Goal: Task Accomplishment & Management: Manage account settings

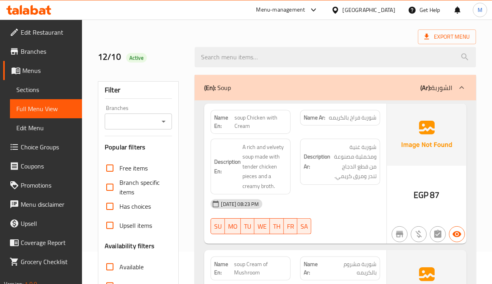
scroll to position [50, 0]
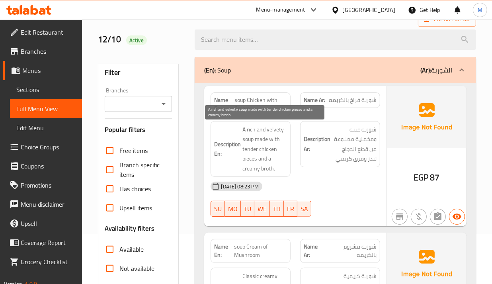
click at [269, 142] on span "A rich and velvety soup made with tender chicken pieces and a creamy broth." at bounding box center [265, 149] width 45 height 49
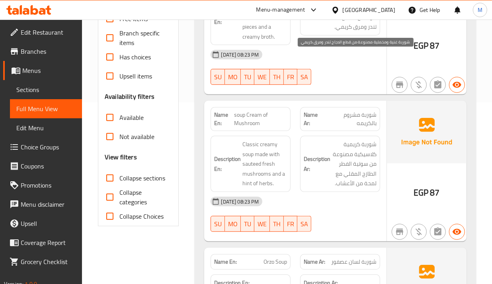
scroll to position [199, 0]
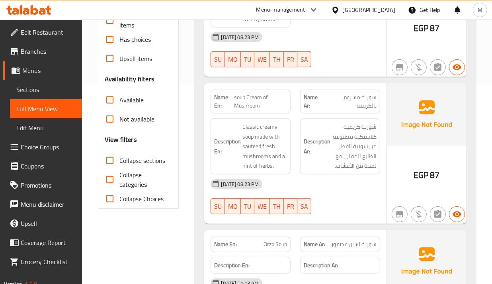
click at [313, 139] on strong "Description Ar:" at bounding box center [317, 147] width 27 height 20
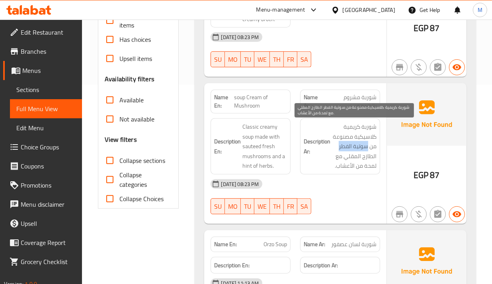
drag, startPoint x: 339, startPoint y: 150, endPoint x: 368, endPoint y: 148, distance: 29.9
click at [368, 148] on span "شوربة كريمية كلاسيكية مصنوعة من سوتية الفطر الطازج المقلي مع لمحة من الأعشاب." at bounding box center [354, 146] width 45 height 49
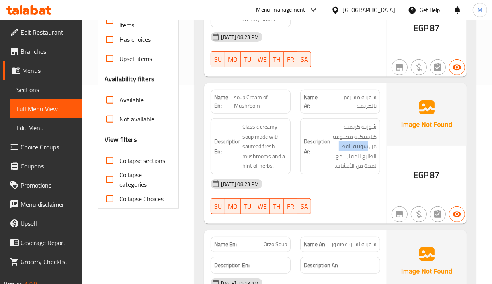
copy span "سوتية الفطر"
click at [361, 66] on div at bounding box center [341, 68] width 90 height 10
click at [258, 96] on span "soup Cream of Mushroom" at bounding box center [260, 101] width 53 height 17
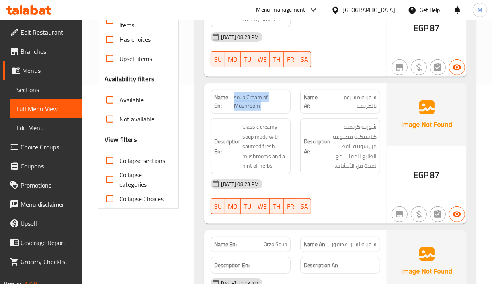
copy span "soup Cream of Mushroom"
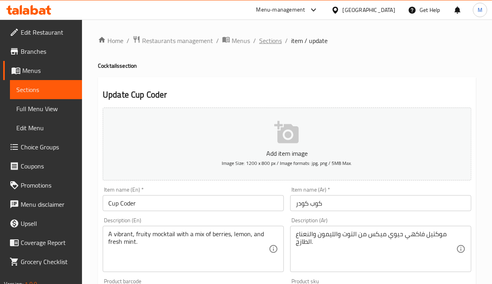
click at [278, 38] on span "Sections" at bounding box center [270, 41] width 23 height 10
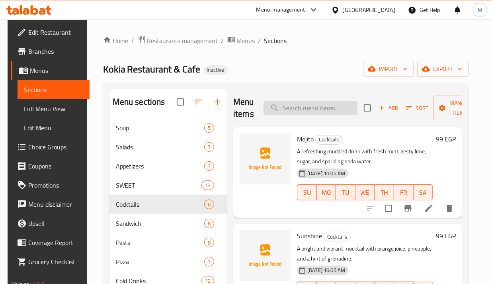
click at [296, 110] on input "search" at bounding box center [311, 108] width 94 height 14
paste input "soup Cream of Mushroom"
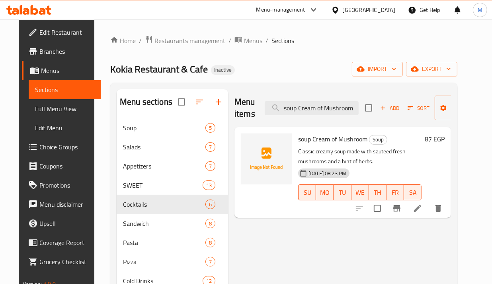
type input "soup Cream of Mushroom"
click at [421, 209] on icon at bounding box center [417, 208] width 7 height 7
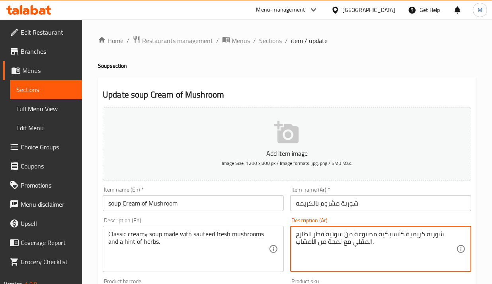
click at [334, 235] on textarea "شوربة كريمية كلاسيكية مصنوعة من سوتية فطر الطازج المقلي مع لمحة من الأعشاب." at bounding box center [376, 249] width 161 height 38
click at [321, 236] on textarea "شوربة كريمية كلاسيكية مصنوعة من فطر الطازج المقلي مع لمحة من الأعشاب." at bounding box center [376, 249] width 161 height 38
paste textarea "وتية"
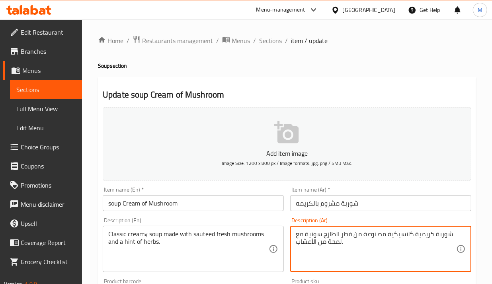
click at [306, 238] on textarea "شوربة كريمية كلاسيكية مصنوعة من فطر الطازج سوتية مع لمحة من الأعشاب." at bounding box center [376, 249] width 161 height 38
type textarea "شوربة كريمية كلاسيكية مصنوعة من فطر الطازج سوتيه مع لمحة من الأعشاب."
click at [289, 221] on div "Description (Ar) شوربة كريمية كلاسيكية مصنوعة من فطر الطازج سوتيه مع لمحة من ال…" at bounding box center [381, 244] width 188 height 61
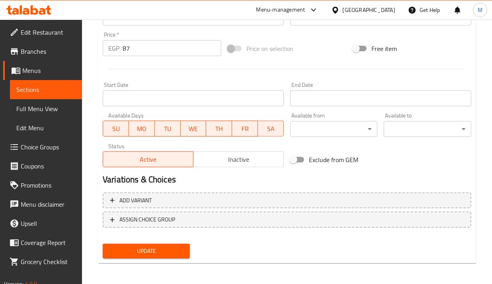
click at [166, 251] on span "Update" at bounding box center [146, 251] width 74 height 10
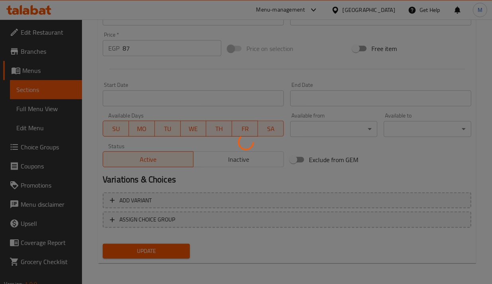
scroll to position [78, 0]
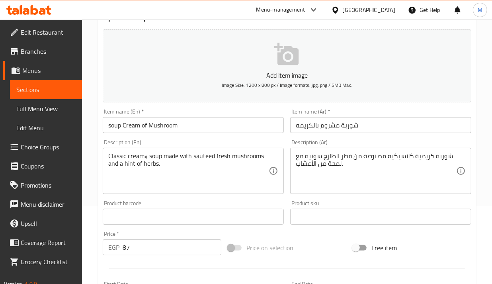
click at [302, 138] on div "Description (Ar) شوربة كريمية كلاسيكية مصنوعة من فطر الطازج سوتيه مع لمحة من ال…" at bounding box center [381, 166] width 188 height 61
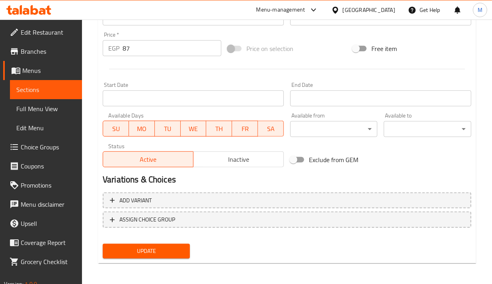
click at [162, 248] on span "Update" at bounding box center [146, 251] width 74 height 10
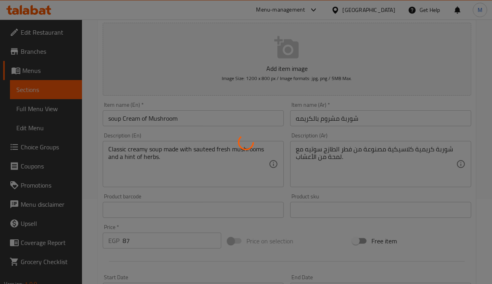
scroll to position [78, 0]
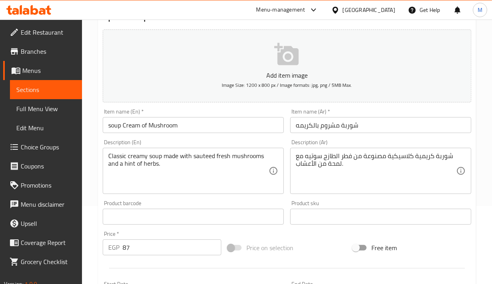
click at [248, 204] on div "Product barcode Product barcode" at bounding box center [193, 212] width 181 height 24
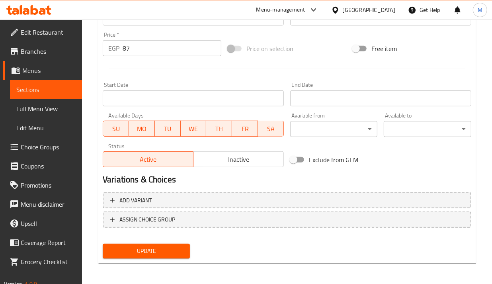
click at [170, 250] on span "Update" at bounding box center [146, 251] width 74 height 10
click at [97, 106] on div "Home / Restaurants management / Menus / Sections / item / update Soup section U…" at bounding box center [287, 13] width 410 height 543
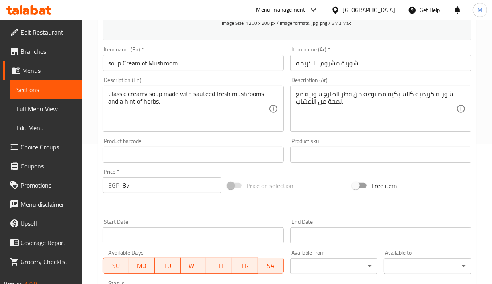
scroll to position [128, 0]
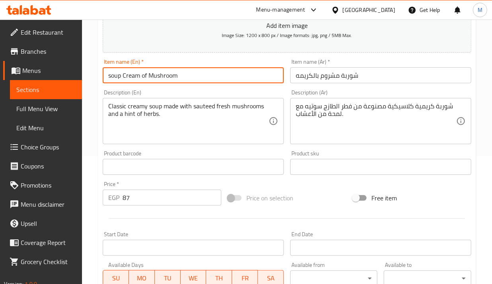
drag, startPoint x: 183, startPoint y: 80, endPoint x: 55, endPoint y: 61, distance: 129.7
click at [55, 60] on div "Edit Restaurant Branches Menus Sections Full Menu View Edit Menu Choice Groups …" at bounding box center [246, 163] width 492 height 543
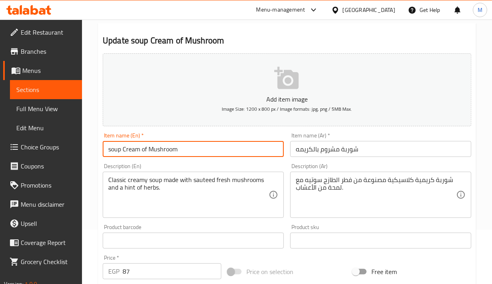
scroll to position [0, 0]
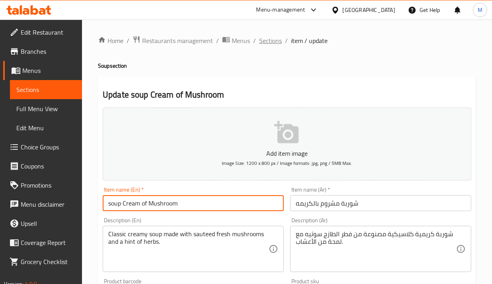
click at [274, 36] on span "Sections" at bounding box center [270, 41] width 23 height 10
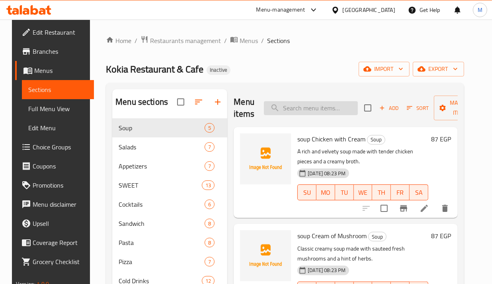
click at [307, 106] on input "search" at bounding box center [311, 108] width 94 height 14
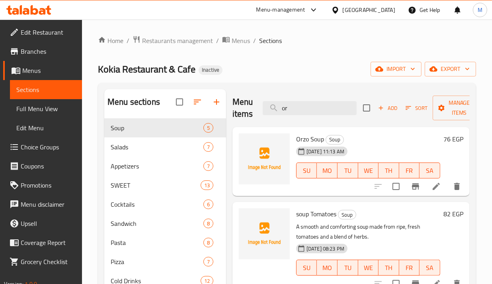
type input "or"
click at [432, 190] on icon at bounding box center [437, 187] width 10 height 10
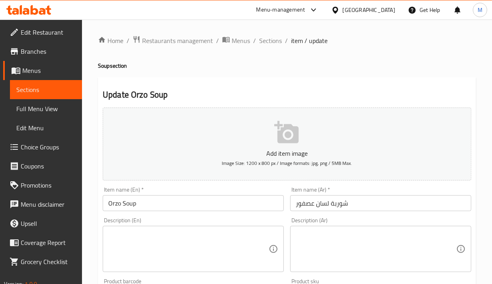
click at [184, 235] on textarea at bounding box center [188, 249] width 161 height 38
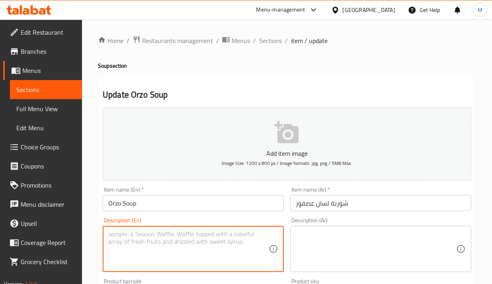
paste textarea "Made with tender orzo pasta and broth"
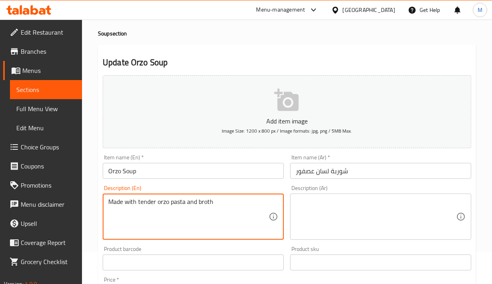
scroll to position [50, 0]
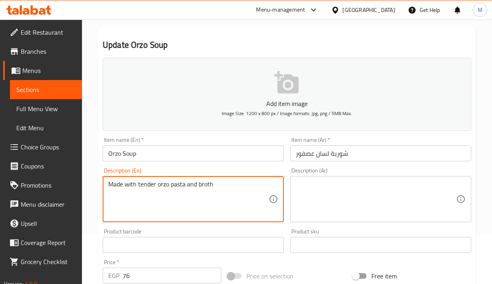
type textarea "Made with tender orzo pasta and broth"
drag, startPoint x: 357, startPoint y: 217, endPoint x: 357, endPoint y: 212, distance: 5.6
click at [356, 215] on textarea at bounding box center [376, 199] width 161 height 38
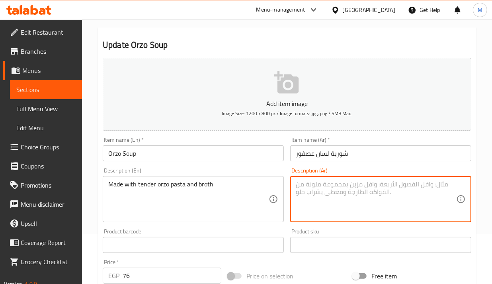
paste textarea "مصنوعة من معكرونة لسان عصفور طرية والمرق"
type textarea "مصنوعة من معكرونة لسان عصفور طرية والمرق"
click at [268, 166] on div "Description (En) Made with tender orzo pasta and broth Description (En)" at bounding box center [194, 194] width 188 height 61
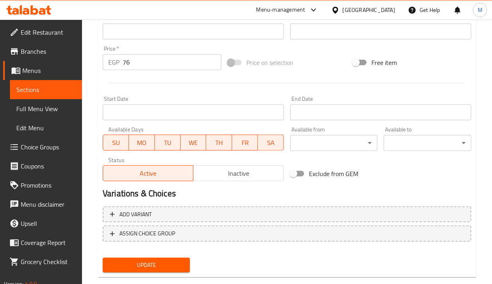
scroll to position [277, 0]
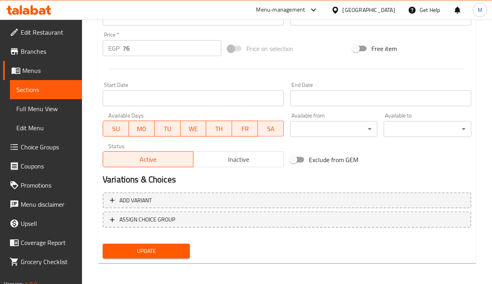
click at [158, 248] on span "Update" at bounding box center [146, 251] width 74 height 10
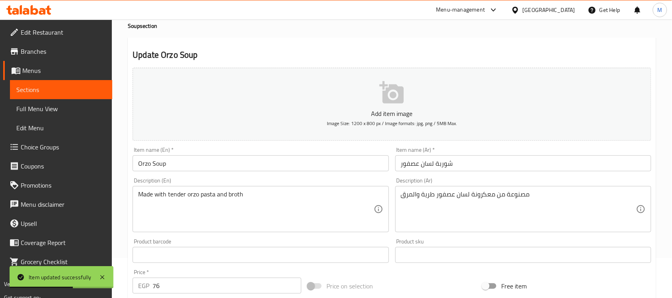
scroll to position [0, 0]
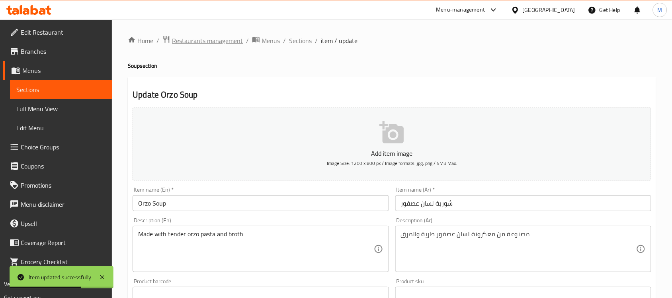
click at [228, 45] on span "Restaurants management" at bounding box center [207, 41] width 71 height 10
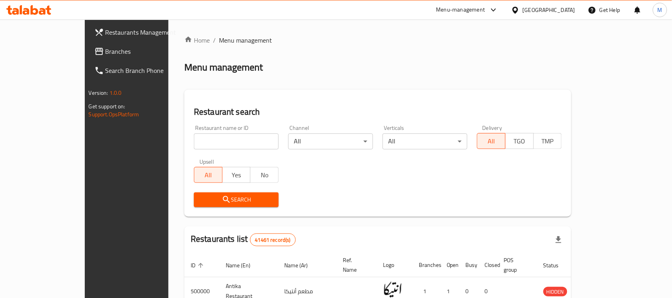
click at [106, 54] on span "Branches" at bounding box center [148, 52] width 85 height 10
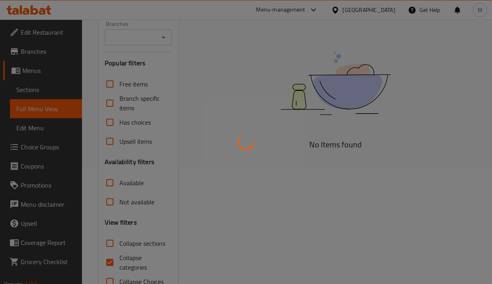
scroll to position [140, 0]
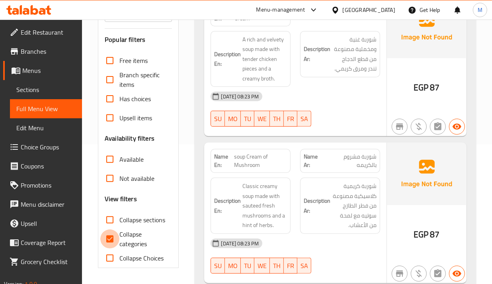
click at [116, 241] on input "Collapse categories" at bounding box center [109, 238] width 19 height 19
checkbox input "false"
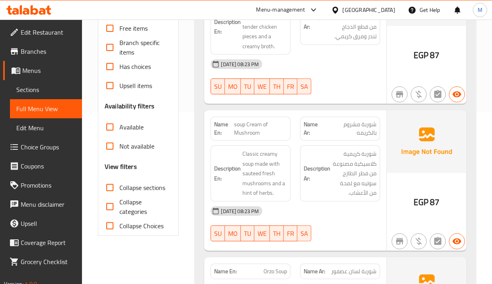
scroll to position [190, 0]
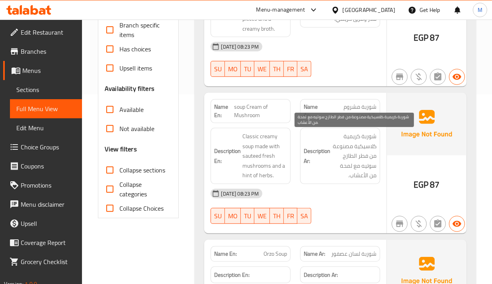
click at [360, 168] on span "شوربة كريمية كلاسيكية مصنوعة من فطر الطازج سوتيه مع لمحة من الأعشاب." at bounding box center [354, 155] width 45 height 49
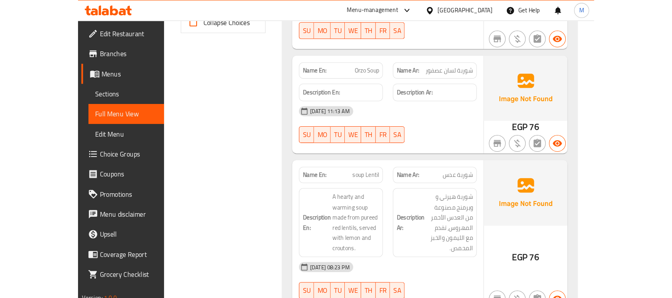
scroll to position [389, 0]
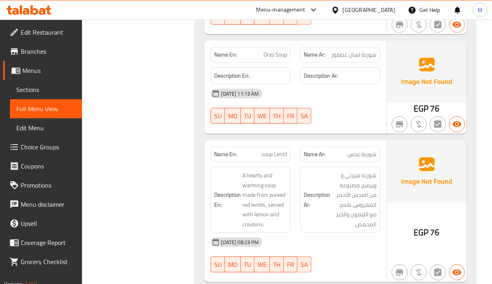
click at [281, 58] on span "Orzo Soup" at bounding box center [275, 55] width 23 height 8
copy span "Orzo Soup"
click at [371, 101] on div "[DATE] 11:13 AM" at bounding box center [295, 93] width 179 height 19
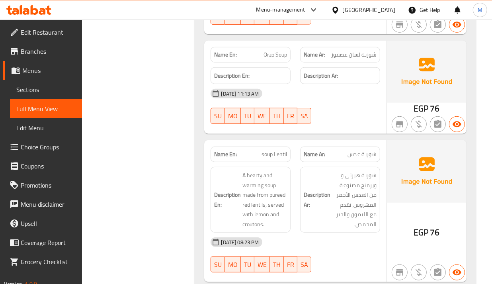
click at [280, 58] on span "Orzo Soup" at bounding box center [275, 55] width 23 height 8
copy span "Orzo Soup"
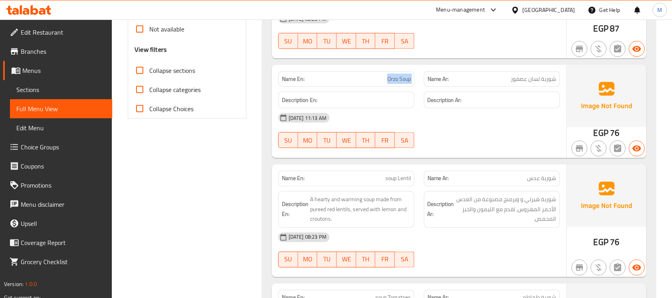
scroll to position [190, 0]
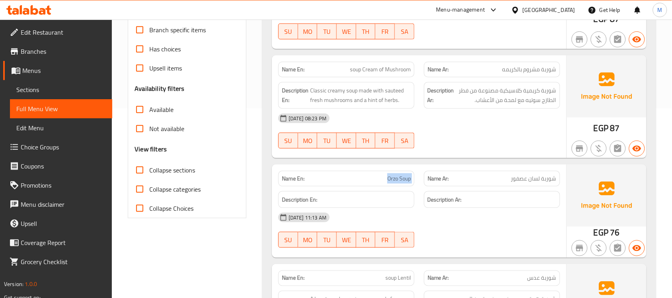
click at [41, 83] on link "Sections" at bounding box center [61, 89] width 102 height 19
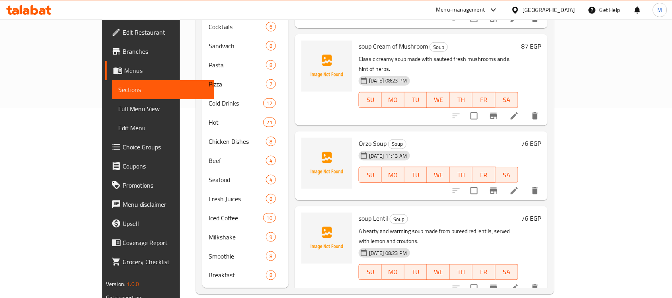
scroll to position [112, 0]
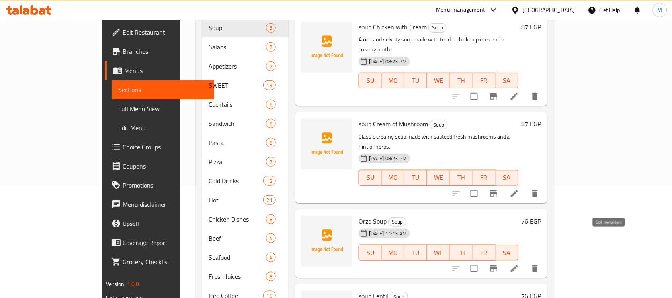
click at [492, 265] on icon at bounding box center [514, 268] width 7 height 7
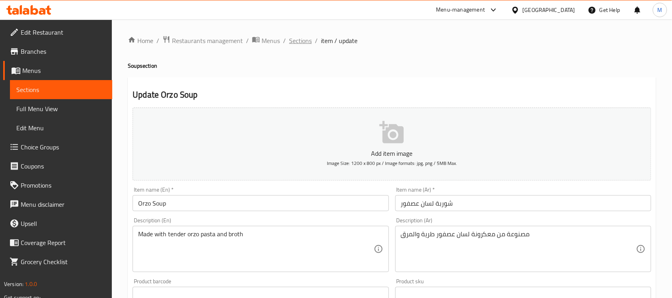
click at [310, 40] on span "Sections" at bounding box center [300, 41] width 23 height 10
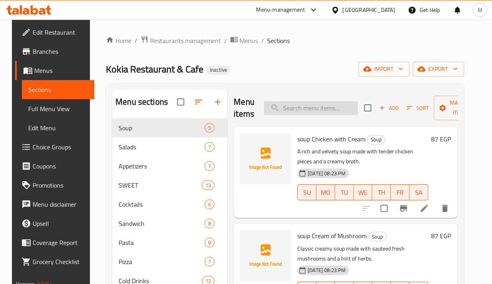
click at [293, 103] on input "search" at bounding box center [311, 108] width 94 height 14
paste input "Green Salad (Baladi)"
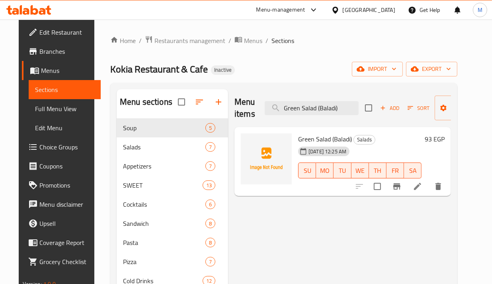
type input "Green Salad (Baladi)"
click at [423, 189] on icon at bounding box center [418, 187] width 10 height 10
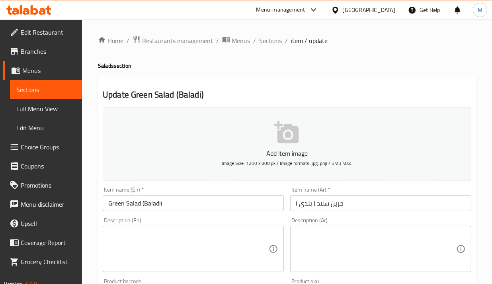
click at [233, 238] on textarea at bounding box center [188, 249] width 161 height 38
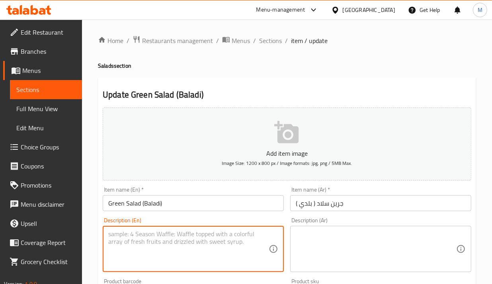
paste textarea "Mix of fresh, crisp mixed greens, sliced cucumber, juicy cherry tomatoes, cream…"
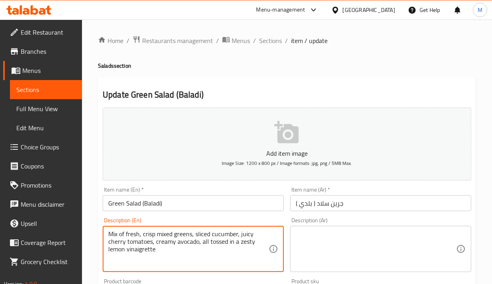
type textarea "Mix of fresh, crisp mixed greens, sliced cucumber, juicy cherry tomatoes, cream…"
click at [324, 249] on textarea at bounding box center [376, 249] width 161 height 38
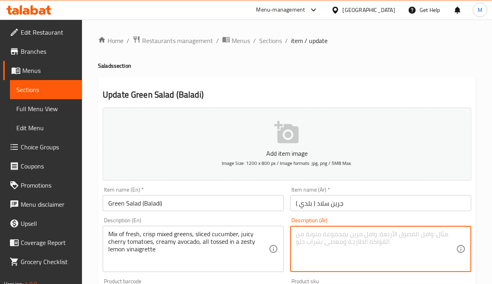
paste textarea "مزيج من الخضار الطازجة المقرمشة ، شرائح الخيار ، طماطم كرزية ، كريمة الأفوكادو …"
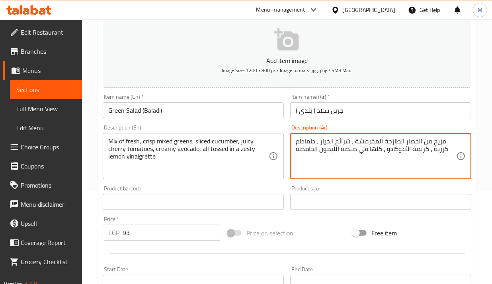
scroll to position [100, 0]
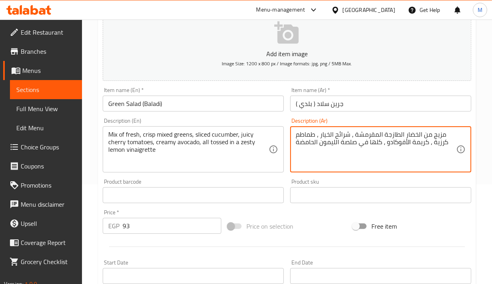
click at [407, 137] on textarea "مزيج من الخضار الطازجة المقرمشة ، شرائح الخيار ، طماطم كرزية ، كريمة الأفوكادو …" at bounding box center [376, 150] width 161 height 38
click at [431, 145] on textarea "مزيج من الخضرة الطازجة المقرمشة ، شرائح الخيار ، طماطم كرزية ، كريمة الأفوكادو …" at bounding box center [376, 150] width 161 height 38
click at [390, 140] on textarea "مزيج من الخضرة الطازجة المقرمشة ، شرائح الخيار ، طماطم كرزية جوسي، كريمة الأفوك…" at bounding box center [376, 150] width 161 height 38
click at [393, 141] on textarea "مزيج من الخضرة الطازجة المقرمشة ، شرائح الخيار ، طماطم كرزية جوسي، كريمة الأفوك…" at bounding box center [376, 150] width 161 height 38
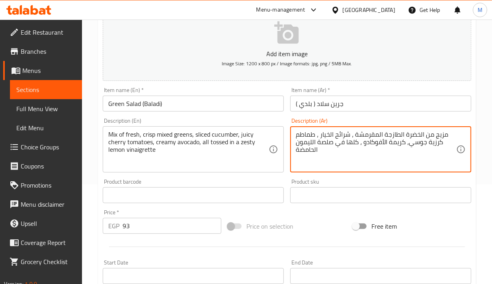
click at [393, 141] on textarea "مزيج من الخضرة الطازجة المقرمشة ، شرائح الخيار ، طماطم كرزية جوسي، كريمة الأفوك…" at bounding box center [376, 150] width 161 height 38
click at [387, 144] on textarea "مزيج من الخضرة الطازجة المقرمشة ، شرائح الخيار ، طماطم كرزية جوسي، الأفوكادو ، …" at bounding box center [376, 150] width 161 height 38
type textarea "مزيج من الخضرة الطازجة المقرمشة ، شرائح الخيار ، طماطم كرزية جوسي، الأفوكادو ال…"
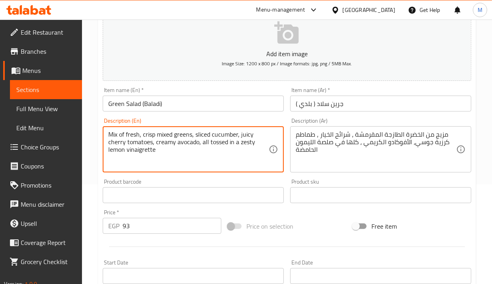
click at [180, 136] on textarea "Mix of fresh, crisp mixed greens, sliced cucumber, juicy cherry tomatoes, cream…" at bounding box center [188, 150] width 161 height 38
paste textarea "Tomatoes, cucumbers, onions, parsley, lemon, salt, and pepper."
type textarea "Tomatoes, cucumbers, onions, parsley, lemon, salt, and pepper."
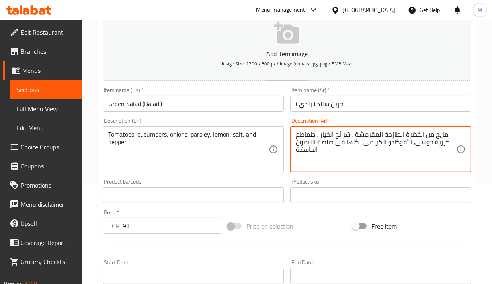
click at [323, 137] on textarea "مزيج من الخضرة الطازجة المقرمشة ، شرائح الخيار ، طماطم كرزية جوسي، الأفوكادو ال…" at bounding box center [376, 150] width 161 height 38
paste textarea "طماطم، خيار، بصل، ب[PERSON_NAME]، [PERSON_NAME]، [PERSON_NAME] وفلفل"
type textarea "طماطم، خيار، بصل، ب[PERSON_NAME]، [PERSON_NAME]، [PERSON_NAME] وفلفل"
click at [359, 187] on input "text" at bounding box center [380, 195] width 181 height 16
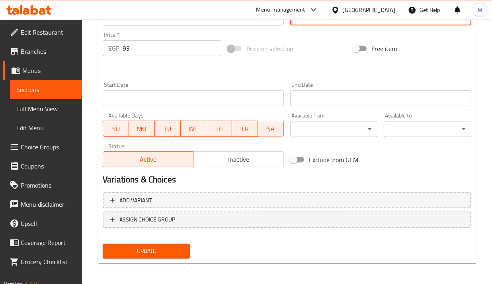
click at [163, 246] on span "Update" at bounding box center [146, 251] width 74 height 10
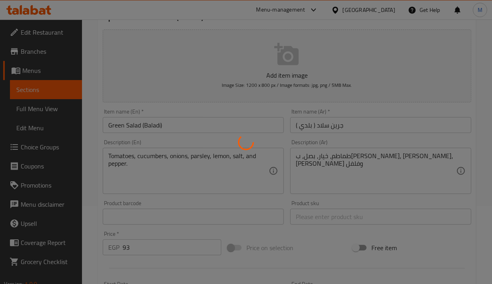
scroll to position [28, 0]
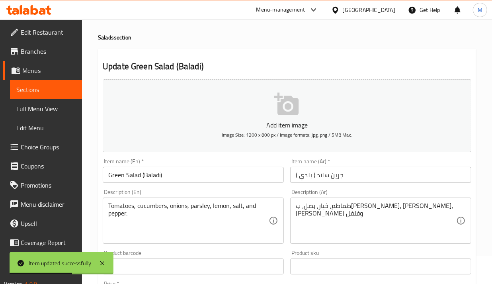
click at [326, 60] on div "Update Green Salad (Baladi) Add item image Image Size: 1200 x 800 px / Image fo…" at bounding box center [287, 281] width 378 height 464
click at [144, 168] on input "Green Salad (Baladi)" at bounding box center [193, 175] width 181 height 16
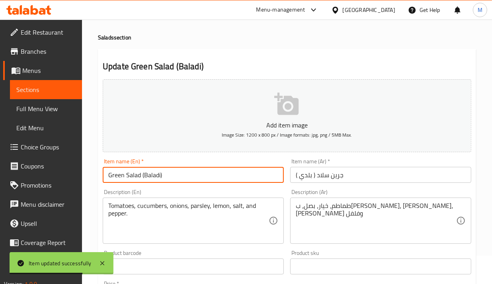
click at [144, 168] on input "Green Salad (Baladi)" at bounding box center [193, 175] width 181 height 16
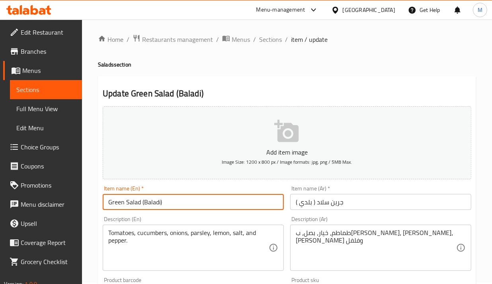
scroll to position [0, 0]
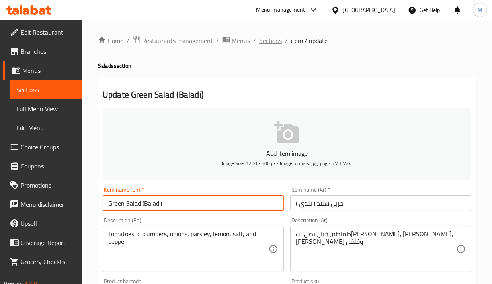
click at [268, 42] on span "Sections" at bounding box center [270, 41] width 23 height 10
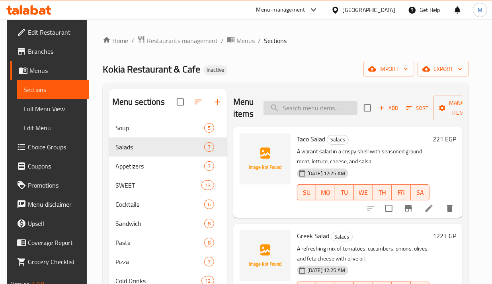
click at [313, 104] on input "search" at bounding box center [311, 108] width 94 height 14
paste input "Cajun Salad"
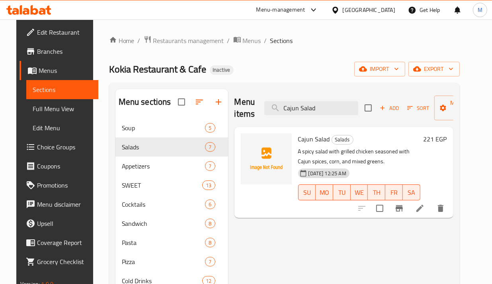
type input "Cajun Salad"
click at [424, 209] on icon at bounding box center [420, 208] width 7 height 7
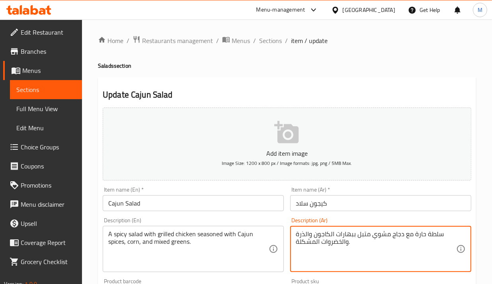
drag, startPoint x: 313, startPoint y: 234, endPoint x: 330, endPoint y: 239, distance: 17.1
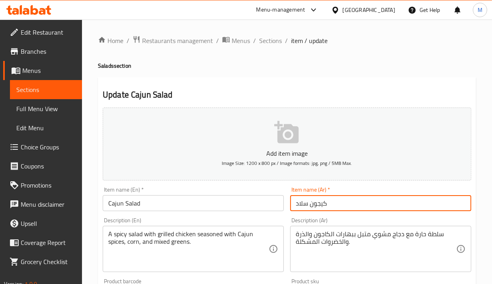
click at [321, 208] on input "كيجون سلاد" at bounding box center [380, 203] width 181 height 16
paste input "اجون"
type input "كاجون سلاد"
click at [321, 213] on div "Item name (Ar)   * كاجون سلاد Item name (Ar) *" at bounding box center [381, 199] width 188 height 31
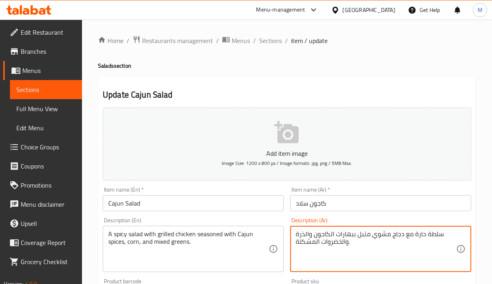
drag, startPoint x: 321, startPoint y: 245, endPoint x: 331, endPoint y: 246, distance: 10.0
type textarea "سلطة حارة مع دجاج مشوي متبل ببهارات الكاجون والذرة والخضرة المشكلة."
click at [268, 218] on div "Description (En) A spicy salad with grilled chicken seasoned with Cajun spices,…" at bounding box center [193, 244] width 181 height 55
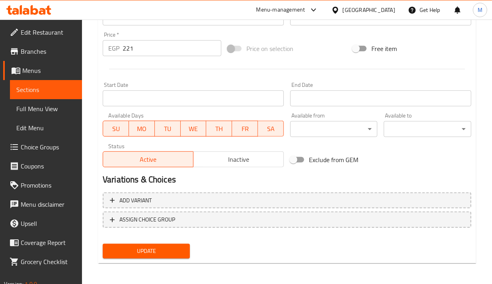
click at [156, 252] on span "Update" at bounding box center [146, 251] width 74 height 10
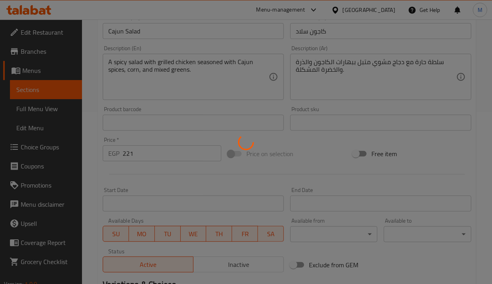
scroll to position [78, 0]
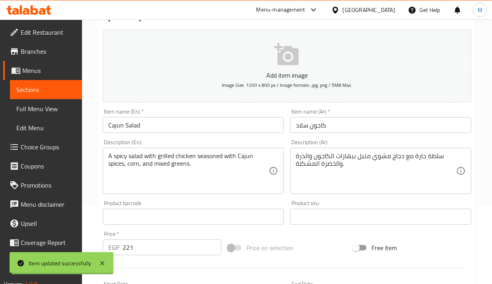
click at [116, 127] on input "Cajun Salad" at bounding box center [193, 125] width 181 height 16
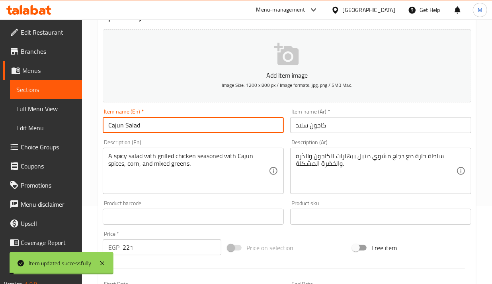
click at [116, 127] on input "Cajun Salad" at bounding box center [193, 125] width 181 height 16
click at [17, 55] on icon at bounding box center [15, 52] width 10 height 10
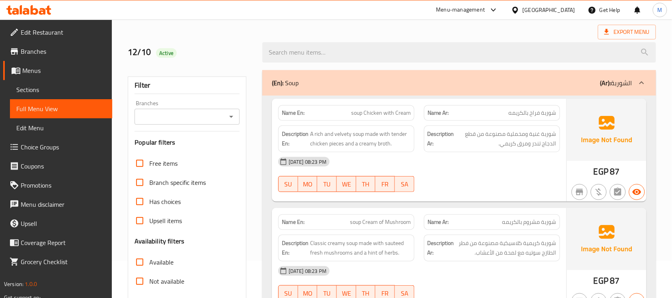
scroll to position [100, 0]
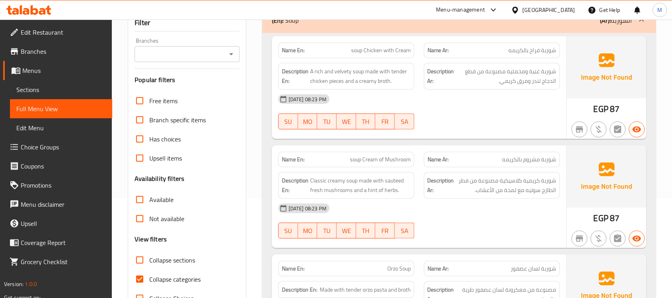
click at [168, 273] on label "Collapse categories" at bounding box center [165, 279] width 70 height 19
click at [149, 273] on input "Collapse categories" at bounding box center [139, 279] width 19 height 19
checkbox input "false"
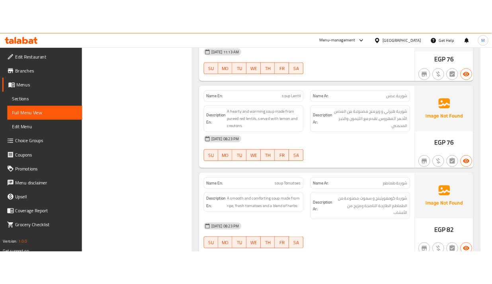
scroll to position [398, 0]
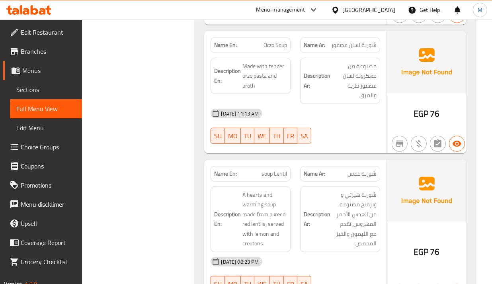
click at [311, 178] on strong "Name Ar:" at bounding box center [315, 174] width 22 height 8
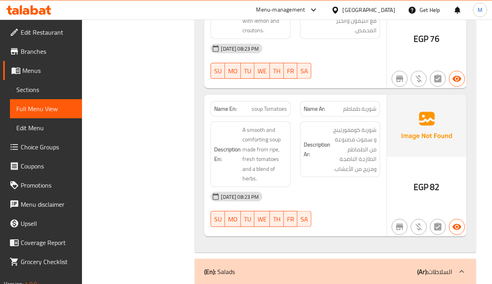
scroll to position [647, 0]
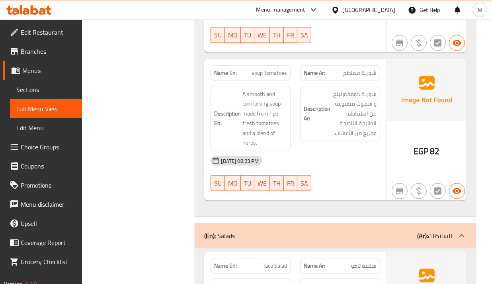
click at [328, 119] on strong "Description Ar:" at bounding box center [317, 114] width 27 height 20
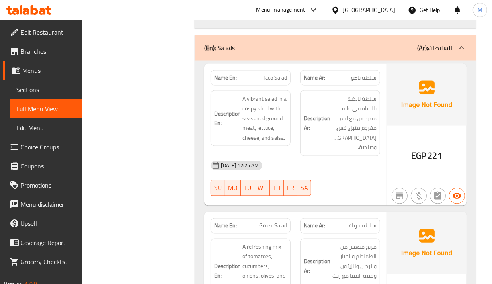
scroll to position [846, 0]
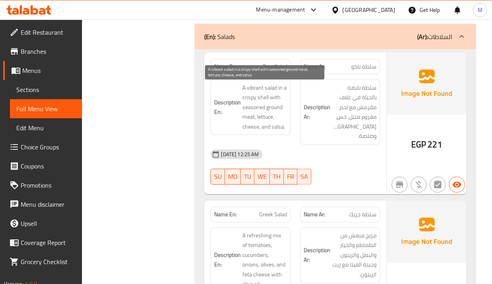
click at [278, 112] on span "A vibrant salad in a crispy shell with seasoned ground meat, lettuce, cheese, a…" at bounding box center [265, 107] width 45 height 49
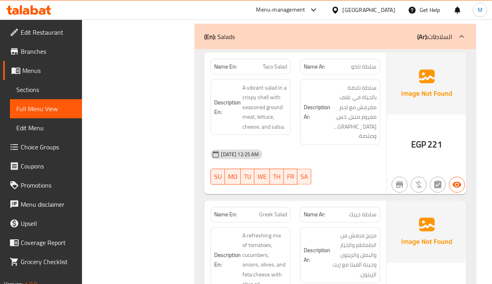
scroll to position [946, 0]
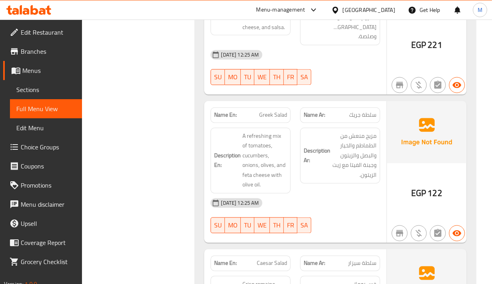
click at [315, 134] on h6 "Description Ar: مزيج منعش من الطماطم والخيار والبصل والزيتون وجبنة الفيتا مع زي…" at bounding box center [340, 155] width 73 height 49
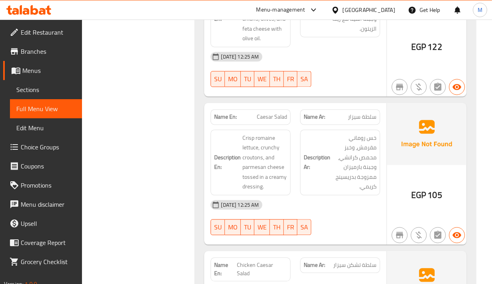
scroll to position [1095, 0]
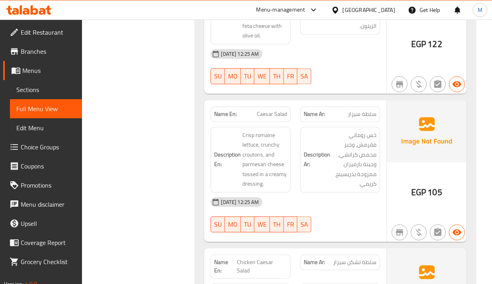
click at [337, 130] on span "خس روماني مقرمش، وخبز محمص كرانشي، وجبنة بارميزان ممزوجة بدريسينج كريمي." at bounding box center [354, 159] width 45 height 59
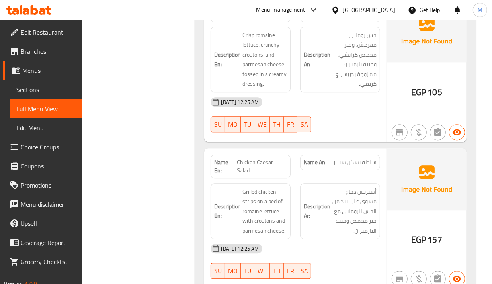
scroll to position [1245, 0]
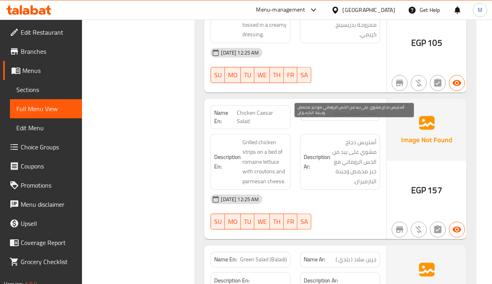
click at [372, 163] on span "أستربس دجاج مشوي على بيد من الخس الروماني مع خبز محمص وجبنة البارميزان." at bounding box center [354, 161] width 45 height 49
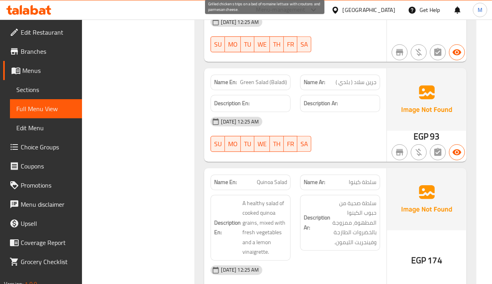
scroll to position [1444, 0]
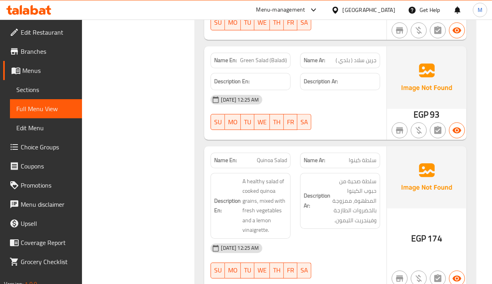
click at [274, 56] on span "Green Salad (Baladi)" at bounding box center [263, 60] width 47 height 8
copy span "Green Salad (Baladi)"
click at [358, 148] on div "Name Ar: سلطة كينوا" at bounding box center [341, 160] width 90 height 25
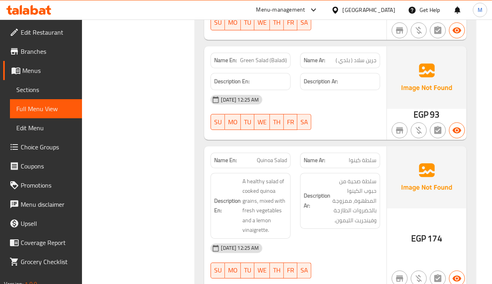
click at [272, 56] on span "Green Salad (Baladi)" at bounding box center [263, 60] width 47 height 8
copy span "Green Salad (Baladi)"
click at [267, 56] on span "Green Salad (Baladi)" at bounding box center [263, 60] width 47 height 8
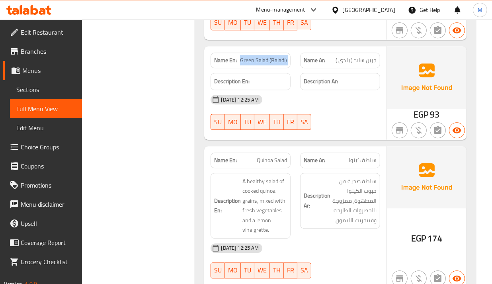
click at [267, 56] on span "Green Salad (Baladi)" at bounding box center [263, 60] width 47 height 8
copy span "Green Salad (Baladi)"
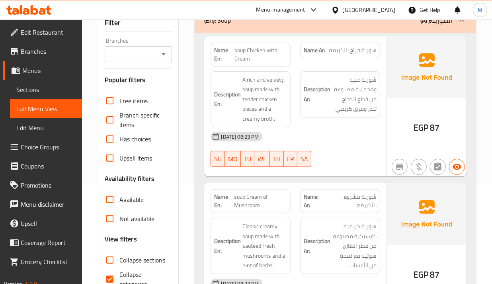
scroll to position [149, 0]
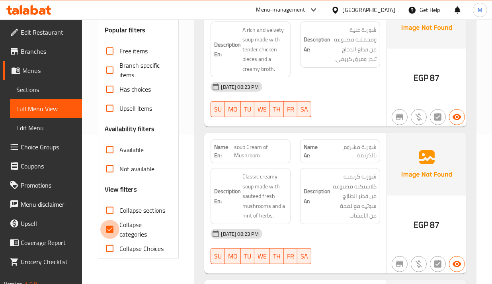
click at [118, 233] on input "Collapse categories" at bounding box center [109, 229] width 19 height 19
checkbox input "false"
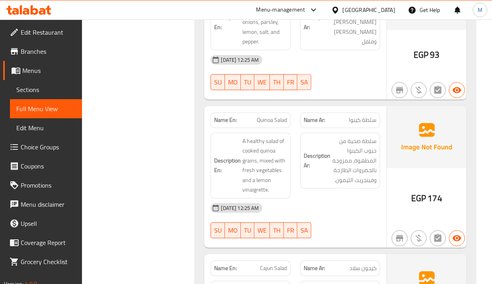
scroll to position [1546, 0]
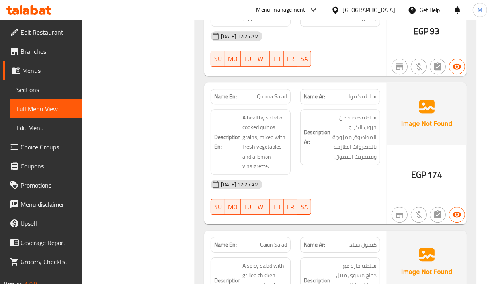
click at [334, 152] on div "Description Ar: سلطة صحية من حبوب الكينوا المطهوة، ممزوجة بالخضروات الطازجة وفي…" at bounding box center [341, 141] width 90 height 75
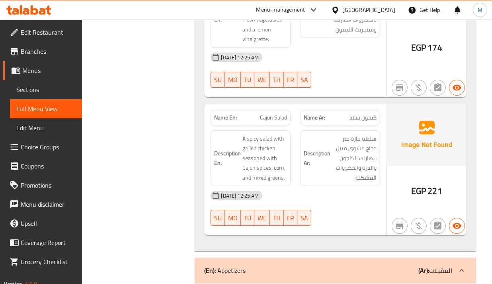
scroll to position [1695, 0]
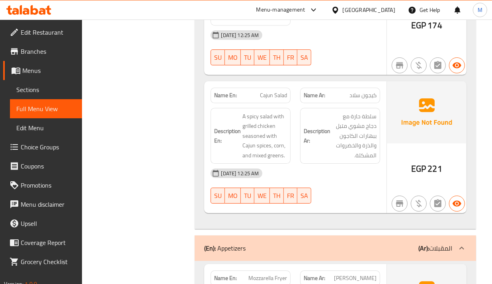
click at [327, 129] on strong "Description Ar:" at bounding box center [317, 136] width 27 height 20
click at [271, 91] on span "Cajun Salad" at bounding box center [273, 95] width 27 height 8
copy span "Cajun Salad"
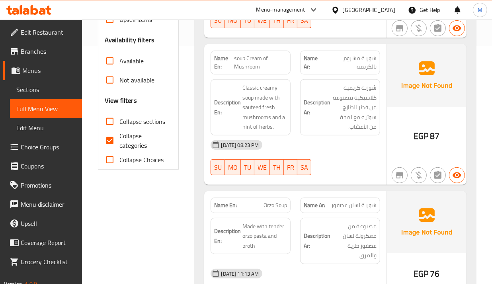
scroll to position [239, 0]
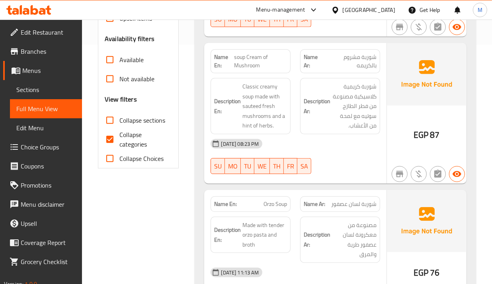
click at [125, 143] on span "Collapse categories" at bounding box center [142, 139] width 46 height 19
click at [119, 143] on input "Collapse categories" at bounding box center [109, 139] width 19 height 19
checkbox input "false"
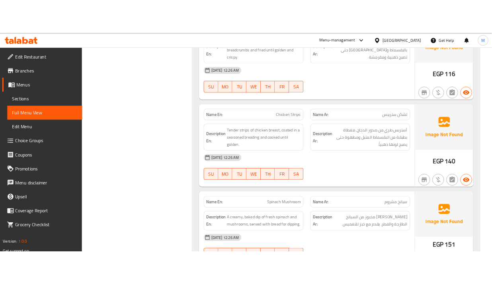
scroll to position [1318, 0]
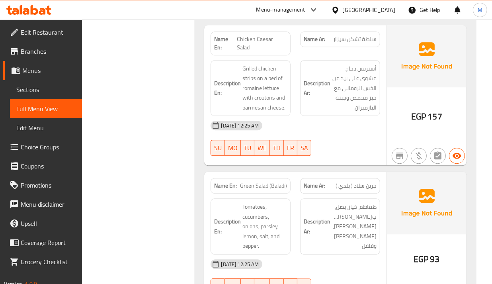
click at [343, 133] on div "13-10-2025 12:25 AM SU MO TU WE TH FR SA" at bounding box center [295, 138] width 179 height 45
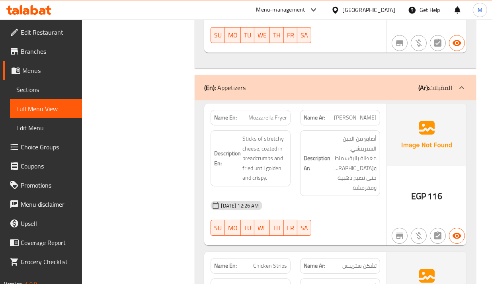
scroll to position [1874, 0]
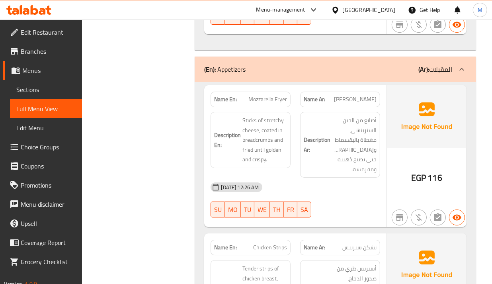
click at [287, 133] on div "Description En: Sticks of stretchy cheese, coated in breadcrumbs and fried unti…" at bounding box center [251, 140] width 80 height 56
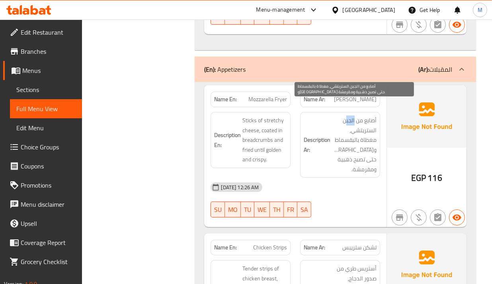
drag, startPoint x: 354, startPoint y: 108, endPoint x: 346, endPoint y: 108, distance: 7.2
click at [346, 115] on span "أصابع من الجبن الستريتشي، مغطاة بالبقسماط و[GEOGRAPHIC_DATA] حتى تصبح ذهبية ومق…" at bounding box center [354, 144] width 45 height 59
drag, startPoint x: 374, startPoint y: 117, endPoint x: 360, endPoint y: 118, distance: 14.0
click at [360, 118] on span "أصابع من الجبن الستريتشي، مغطاة بالبقسماط و[GEOGRAPHIC_DATA] حتى تصبح ذهبية ومق…" at bounding box center [354, 144] width 45 height 59
drag, startPoint x: 365, startPoint y: 131, endPoint x: 360, endPoint y: 131, distance: 5.6
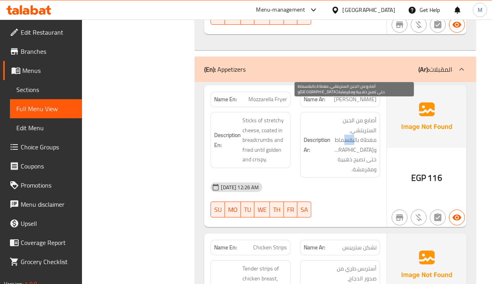
click at [360, 131] on span "أصابع من الجبن الستريتشي، مغطاة بالبقسماط و[GEOGRAPHIC_DATA] حتى تصبح ذهبية ومق…" at bounding box center [354, 144] width 45 height 59
drag, startPoint x: 346, startPoint y: 127, endPoint x: 339, endPoint y: 128, distance: 6.8
click at [339, 128] on span "أصابع من الجبن الستريتشي، مغطاة بالبقسماط و[GEOGRAPHIC_DATA] حتى تصبح ذهبية ومق…" at bounding box center [354, 144] width 45 height 59
drag, startPoint x: 374, startPoint y: 138, endPoint x: 352, endPoint y: 140, distance: 22.0
click at [352, 140] on span "أصابع من الجبن الستريتشي، مغطاة بالبقسماط و[GEOGRAPHIC_DATA] حتى تصبح ذهبية ومق…" at bounding box center [354, 144] width 45 height 59
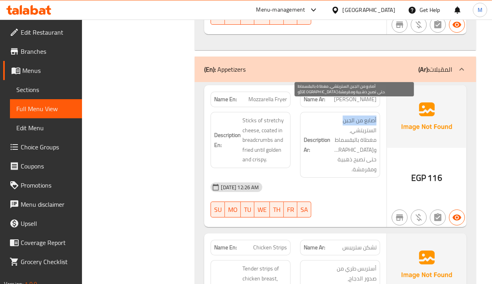
drag, startPoint x: 377, startPoint y: 108, endPoint x: 342, endPoint y: 110, distance: 35.1
click at [342, 112] on div "Description Ar: أصابع من الجبن الستريتشي، مغطاة بالبقسماط ومقلية حتى تصبح ذهبية…" at bounding box center [340, 145] width 80 height 66
drag, startPoint x: 376, startPoint y: 117, endPoint x: 351, endPoint y: 119, distance: 25.6
click at [351, 119] on span "أصابع من الجبن الستريتشي، مغطاة بالبقسماط و[GEOGRAPHIC_DATA] حتى تصبح ذهبية ومق…" at bounding box center [354, 144] width 45 height 59
drag, startPoint x: 346, startPoint y: 121, endPoint x: 332, endPoint y: 121, distance: 14.8
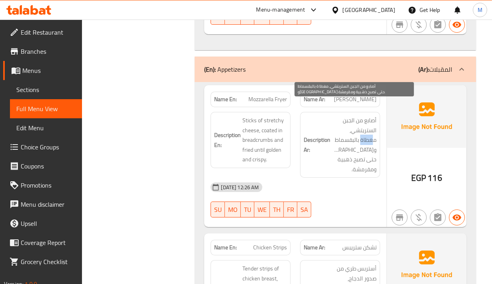
click at [332, 121] on span "أصابع من الجبن الستريتشي، مغطاة بالبقسماط و[GEOGRAPHIC_DATA] حتى تصبح ذهبية ومق…" at bounding box center [354, 144] width 45 height 59
click at [341, 123] on span "أصابع من الجبن الستريتشي، مغطاة بالبقسماط و[GEOGRAPHIC_DATA] حتى تصبح ذهبية ومق…" at bounding box center [354, 144] width 45 height 59
drag, startPoint x: 343, startPoint y: 117, endPoint x: 333, endPoint y: 117, distance: 9.6
click at [333, 117] on span "أصابع من الجبن الستريتشي، مغطاة بالبقسماط و[GEOGRAPHIC_DATA] حتى تصبح ذهبية ومق…" at bounding box center [354, 144] width 45 height 59
drag, startPoint x: 377, startPoint y: 128, endPoint x: 355, endPoint y: 128, distance: 21.9
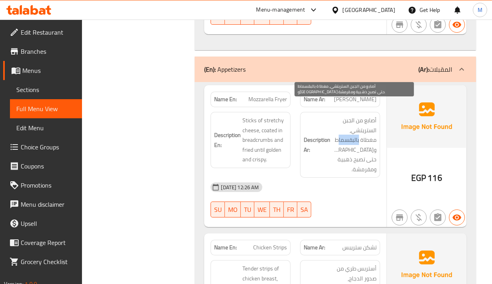
click at [355, 128] on div "Description Ar: أصابع من الجبن الستريتشي، مغطاة بالبقسماط ومقلية حتى تصبح ذهبية…" at bounding box center [340, 145] width 80 height 66
drag, startPoint x: 348, startPoint y: 130, endPoint x: 335, endPoint y: 129, distance: 13.1
click at [335, 129] on span "أصابع من الجبن الستريتشي، مغطاة بالبقسماط و[GEOGRAPHIC_DATA] حتى تصبح ذهبية ومق…" at bounding box center [354, 144] width 45 height 59
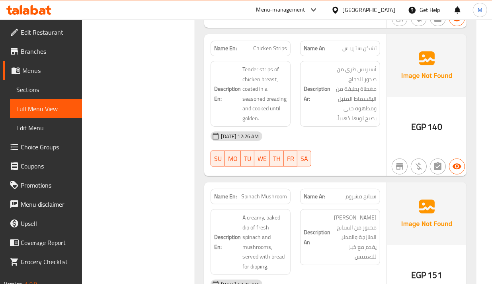
scroll to position [2024, 0]
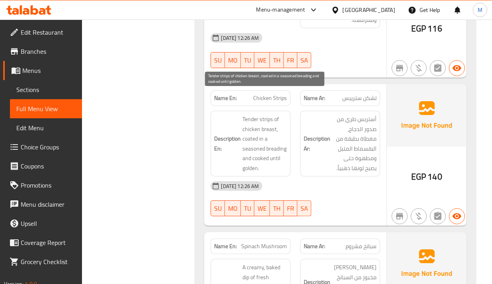
click at [286, 122] on span "Tender strips of chicken breast, coated in a seasoned breading and cooked until…" at bounding box center [265, 143] width 45 height 59
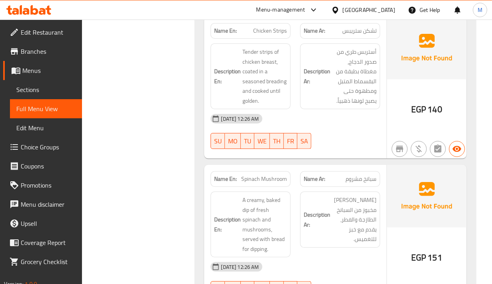
scroll to position [2123, 0]
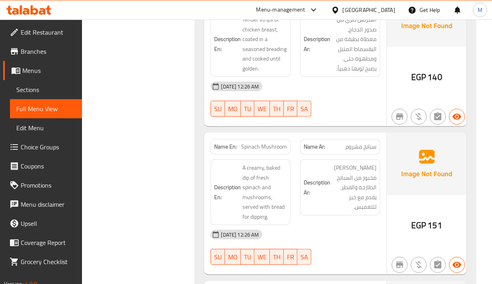
click at [355, 180] on span "[PERSON_NAME] مخبوز من السبانخ الطازجة والفطر، يقدم مع خبز للتغميس." at bounding box center [354, 187] width 45 height 49
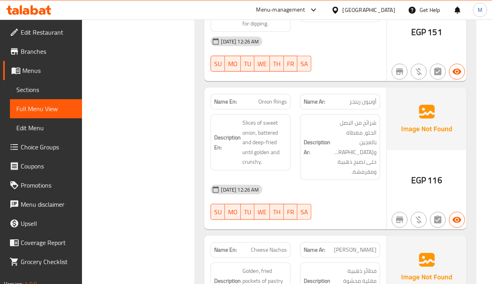
scroll to position [2322, 0]
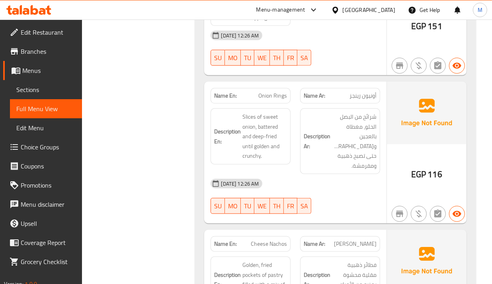
click at [321, 133] on h6 "Description Ar: شرائح من البصل الحلو، مغطاة بالعجين ومقلية حتى تصبح ذهبية ومقرم…" at bounding box center [340, 141] width 73 height 59
click at [273, 92] on span "Onion Rings" at bounding box center [272, 96] width 29 height 8
copy span "Onion Rings"
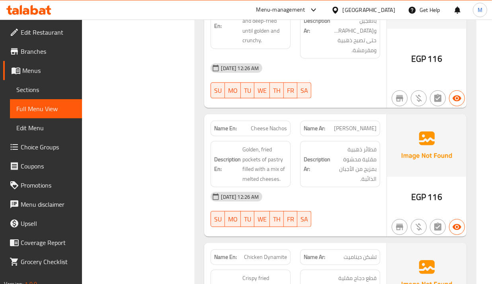
scroll to position [2422, 0]
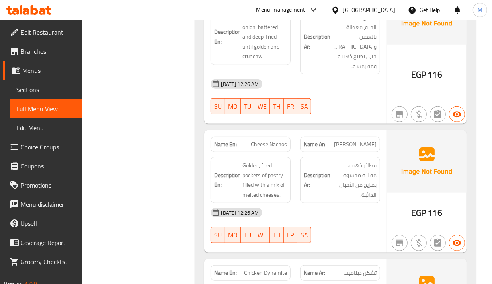
click at [373, 158] on div "Description Ar: فطائر ذهبية مقلية محشوة بمزيج من الأجبان الذائبة." at bounding box center [340, 180] width 80 height 46
click at [276, 140] on span "Cheese Nachos" at bounding box center [269, 144] width 36 height 8
copy span "Cheese Nachos"
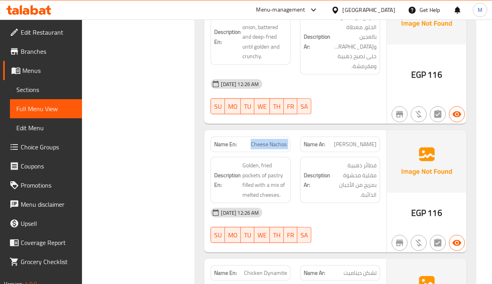
click at [277, 140] on span "Cheese Nachos" at bounding box center [269, 144] width 36 height 8
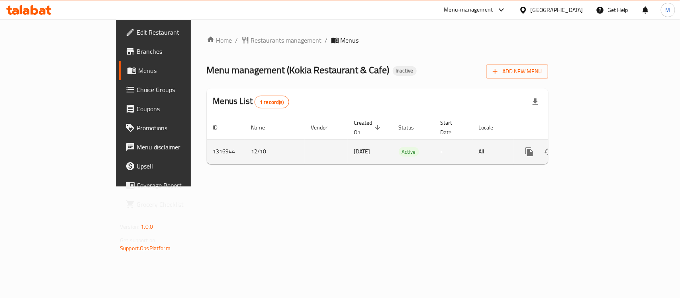
click at [591, 147] on icon "enhanced table" at bounding box center [587, 152] width 10 height 10
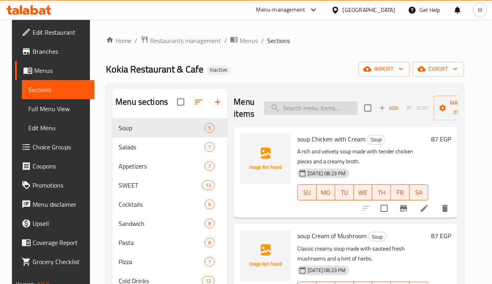
click at [300, 108] on input "search" at bounding box center [311, 108] width 94 height 14
paste input "Onion Rings"
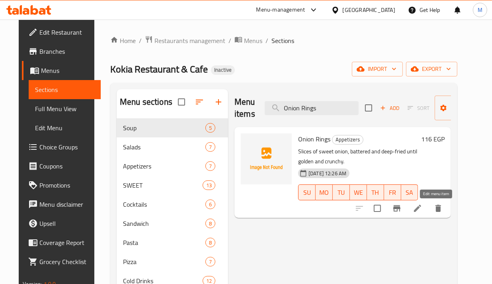
type input "Onion Rings"
click at [423, 213] on icon at bounding box center [418, 209] width 10 height 10
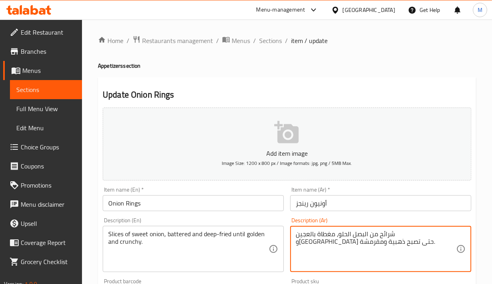
drag, startPoint x: 345, startPoint y: 236, endPoint x: 384, endPoint y: 239, distance: 39.2
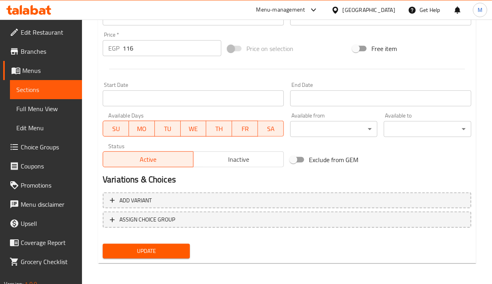
type textarea "شرائح من البصل الحلو، بالخليط و[GEOGRAPHIC_DATA] حتى تصبح ذهبية ومقرمشة."
click at [183, 250] on span "Update" at bounding box center [146, 251] width 74 height 10
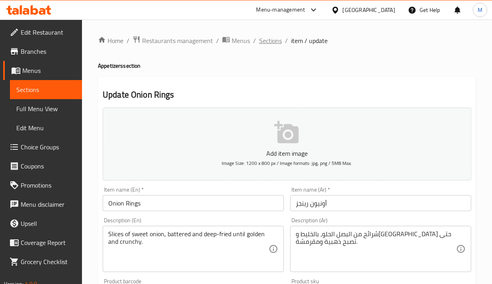
click at [271, 42] on span "Sections" at bounding box center [270, 41] width 23 height 10
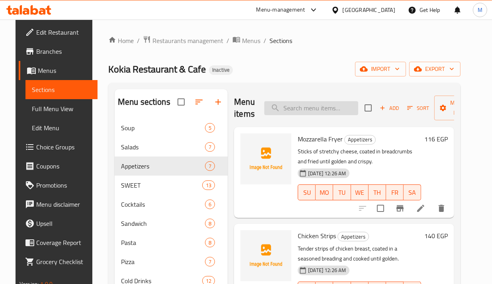
click at [321, 106] on input "search" at bounding box center [311, 108] width 94 height 14
paste input "Cheese Nachos"
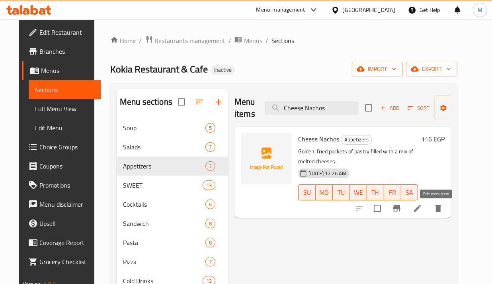
type input "Cheese Nachos"
click at [423, 212] on icon at bounding box center [418, 209] width 10 height 10
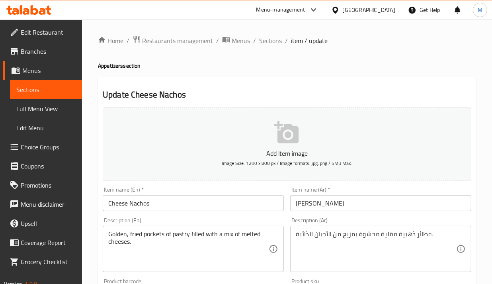
click at [160, 237] on textarea "Golden, fried pockets of pastry filled with a mix of melted cheeses." at bounding box center [188, 249] width 161 height 38
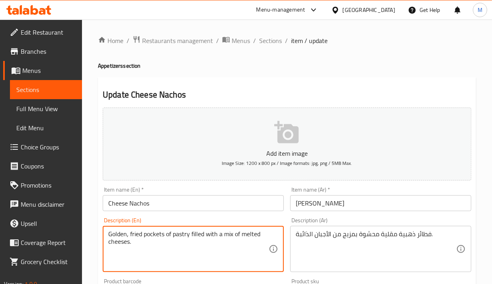
click at [160, 237] on textarea "Golden, fried pockets of pastry filled with a mix of melted cheeses." at bounding box center [188, 249] width 161 height 38
paste textarea "Crispy tortilla chips topped with melted cheese"
type textarea "Crispy tortilla chips topped with melted cheese."
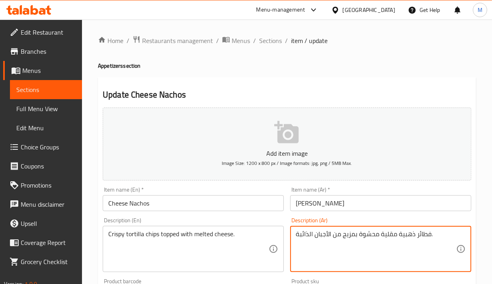
click at [321, 241] on textarea "فطائر ذهبية مقلية محشوة بمزيج من الأجبان الذائبة." at bounding box center [376, 249] width 161 height 38
paste textarea "رقائق تورتيلا مقرمشة مغطاة بالجبنة"
type textarea "رقائق تورتيلا مقرمشة مغطاة بالجبنة الذائبة."
click at [244, 218] on div "Description (En) Crispy tortilla chips topped with melted cheese. Description (…" at bounding box center [193, 244] width 181 height 55
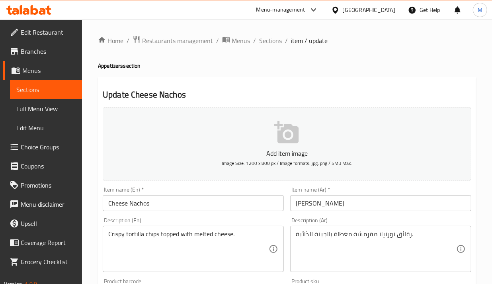
scroll to position [249, 0]
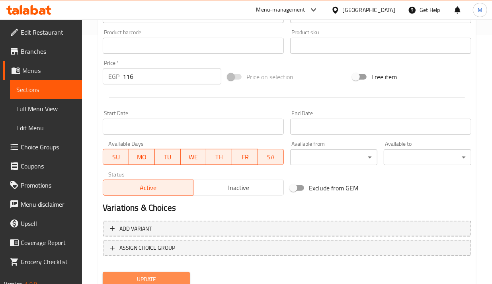
click at [170, 278] on span "Update" at bounding box center [146, 279] width 74 height 10
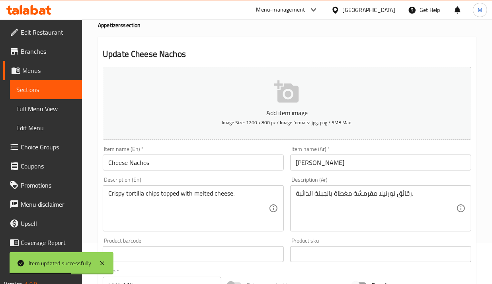
scroll to position [0, 0]
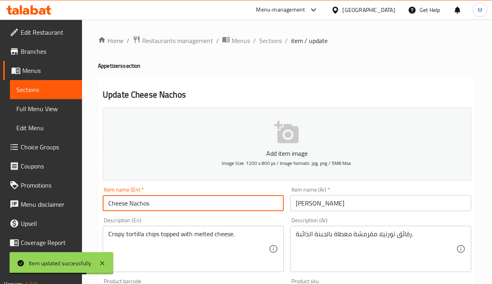
drag, startPoint x: 164, startPoint y: 202, endPoint x: 84, endPoint y: 207, distance: 80.2
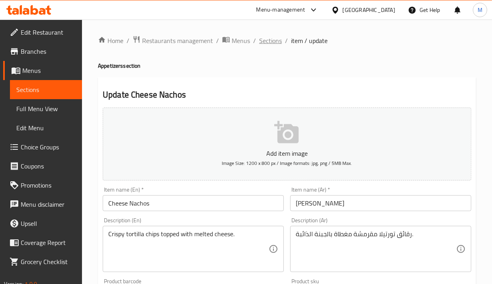
click at [274, 42] on span "Sections" at bounding box center [270, 41] width 23 height 10
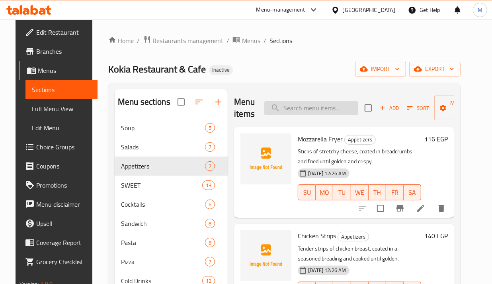
click at [309, 111] on input "search" at bounding box center [311, 108] width 94 height 14
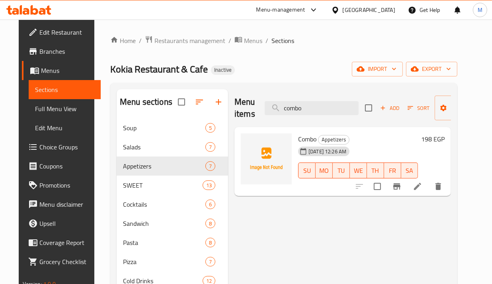
type input "combo"
click at [423, 188] on icon at bounding box center [418, 187] width 10 height 10
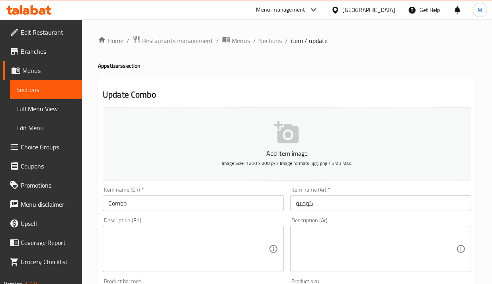
click at [184, 246] on textarea at bounding box center [188, 249] width 161 height 38
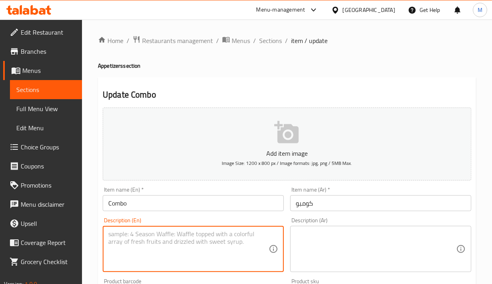
paste textarea "French fries and soft drink."
type textarea "French fries and soft drink."
click at [372, 248] on textarea at bounding box center [376, 249] width 161 height 38
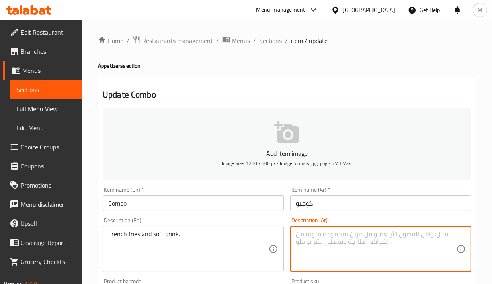
paste textarea "بطاطا مقلية ومشروب غازي"
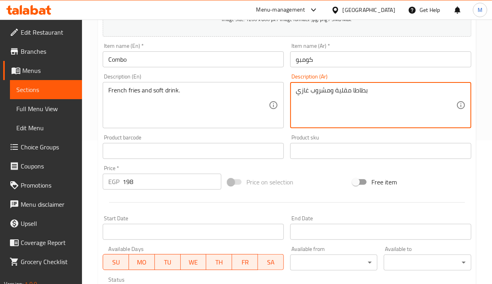
scroll to position [249, 0]
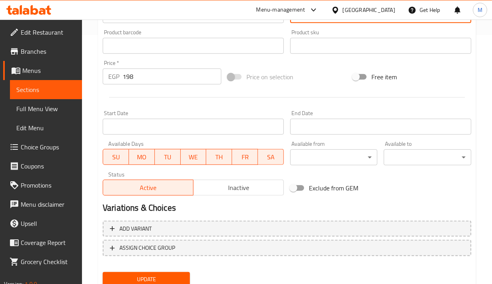
type textarea "بطاطا مقلية ومشروب غازي"
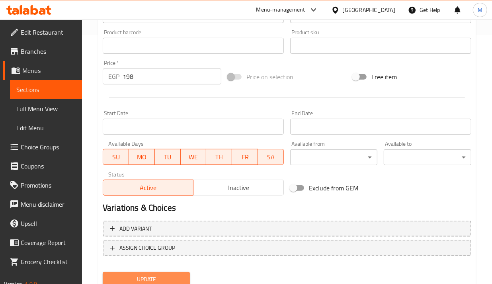
click at [166, 274] on span "Update" at bounding box center [146, 279] width 74 height 10
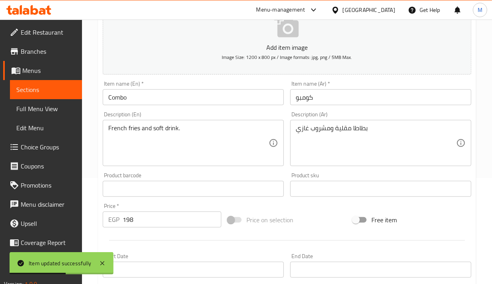
scroll to position [50, 0]
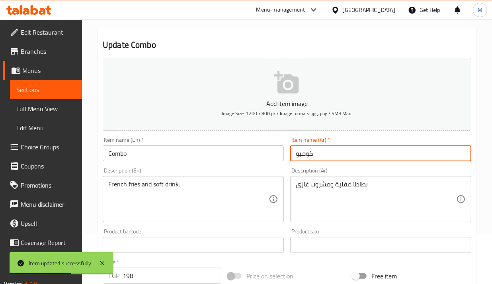
click at [306, 152] on input "كومبو" at bounding box center [380, 153] width 181 height 16
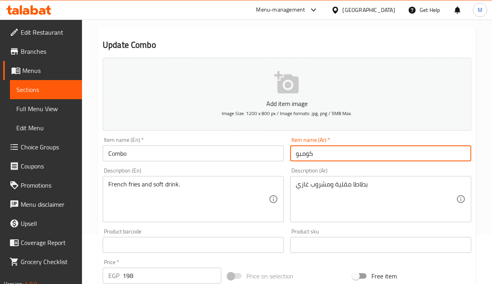
scroll to position [0, 0]
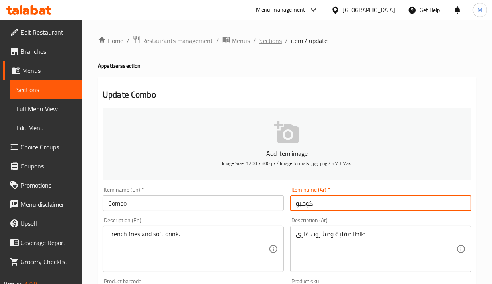
click at [269, 39] on span "Sections" at bounding box center [270, 41] width 23 height 10
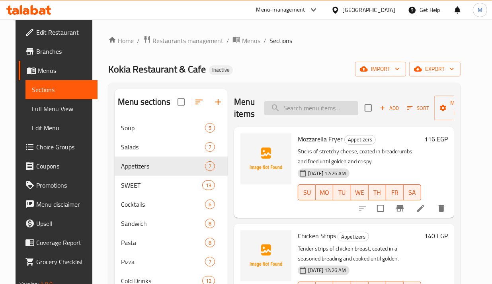
click at [307, 116] on div "Menu items Add Sort Manage items" at bounding box center [344, 108] width 220 height 38
click at [311, 104] on input "search" at bounding box center [311, 108] width 94 height 14
paste input "Molten Chocolate Cake"
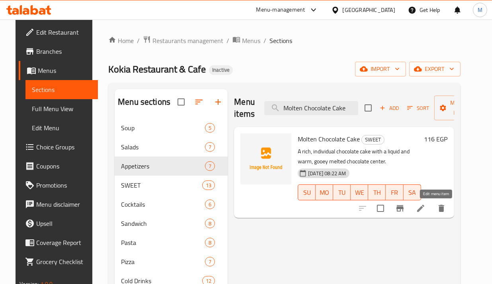
type input "Molten Chocolate Cake"
click at [426, 210] on icon at bounding box center [421, 209] width 10 height 10
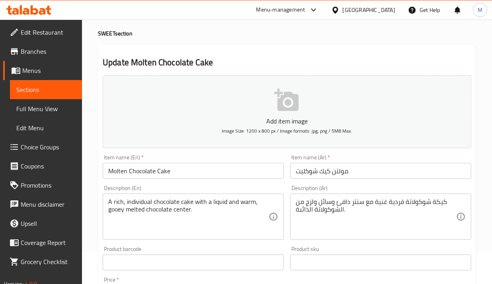
scroll to position [50, 0]
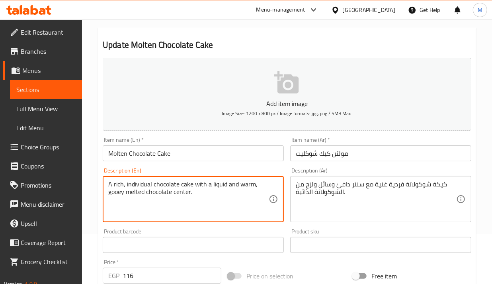
click at [198, 186] on textarea "A rich, individual chocolate cake with a liquid and warm, gooey melted chocolat…" at bounding box center [188, 199] width 161 height 38
paste textarea
type textarea "A rich, individual chocolate cake with a warm, gooey melted chocolate center."
click at [318, 178] on div "كيكة شوكولاتة فردية غنية مع سنتر دافئ وسائل ولزج من الشوكولاتة الذائبة. Descrip…" at bounding box center [380, 199] width 181 height 46
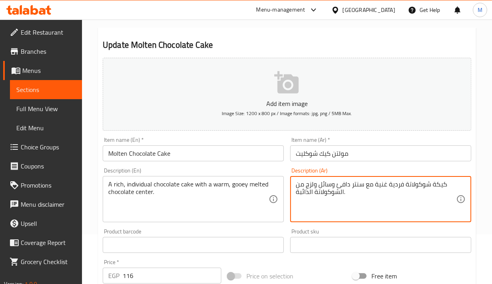
click at [320, 187] on textarea "كيكة شوكولاتة فردية غنية مع سنتر دافئ وسائل ولزج من الشوكولاتة الذائبة." at bounding box center [376, 199] width 161 height 38
paste textarea "عكة شوكولاتة غنية وفردية مع مركز دافئ ولزج من الشوكولاتة المذا"
type textarea "كعكة شوكولاتة غنية وفردية مع مركز دافئ ولزج من الشوكولاتة المذابة."
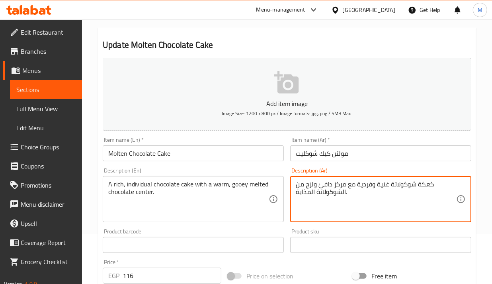
click at [338, 231] on div "Product sku Product sku" at bounding box center [380, 241] width 181 height 24
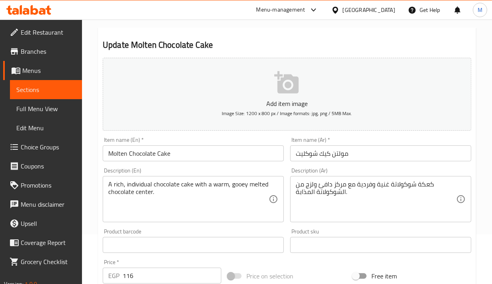
click at [285, 226] on div "Product barcode Product barcode" at bounding box center [194, 240] width 188 height 31
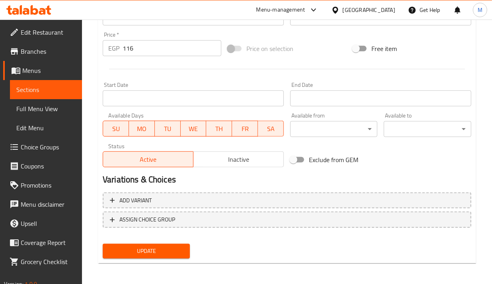
click at [139, 246] on span "Update" at bounding box center [146, 251] width 74 height 10
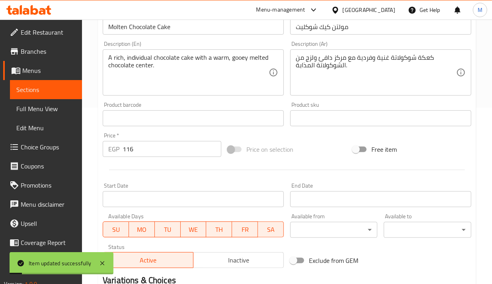
scroll to position [277, 0]
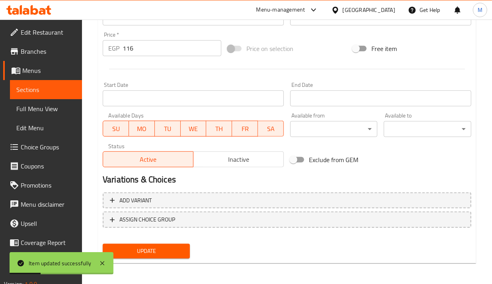
click at [149, 246] on span "Update" at bounding box center [146, 251] width 74 height 10
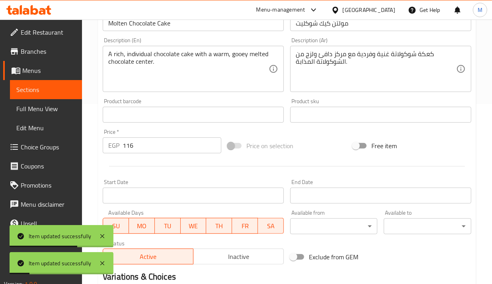
scroll to position [78, 0]
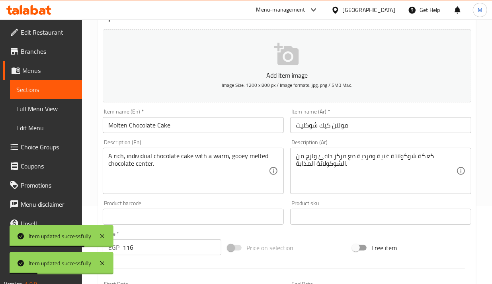
click at [142, 124] on input "Molten Chocolate Cake" at bounding box center [193, 125] width 181 height 16
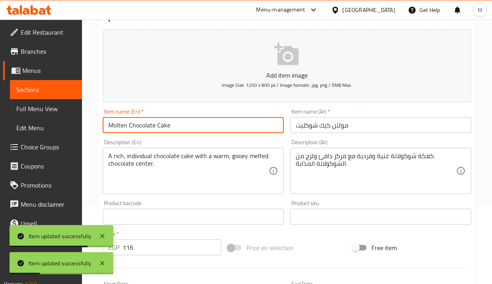
click at [142, 124] on input "Molten Chocolate Cake" at bounding box center [193, 125] width 181 height 16
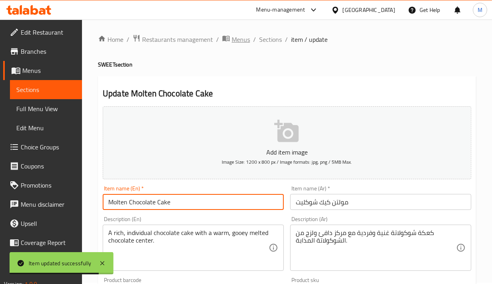
scroll to position [0, 0]
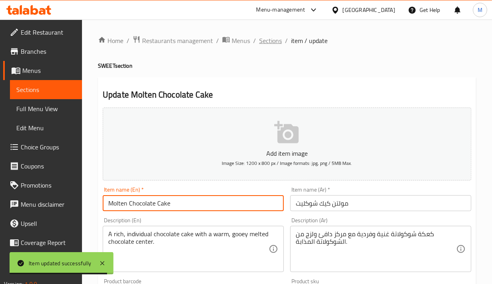
click at [262, 37] on span "Sections" at bounding box center [270, 41] width 23 height 10
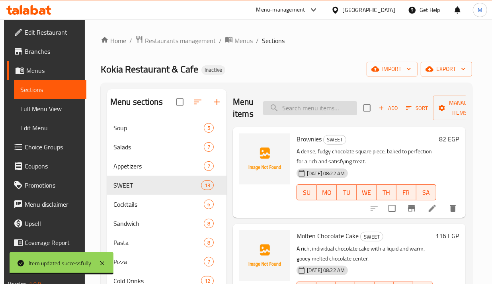
click at [331, 110] on input "search" at bounding box center [310, 108] width 94 height 14
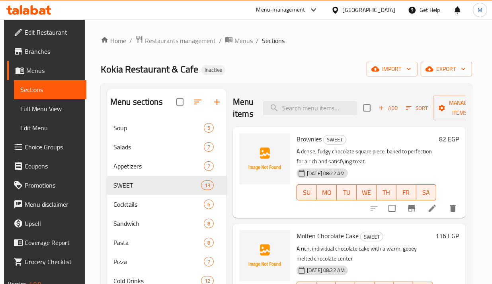
paste input "Molten Cake White"
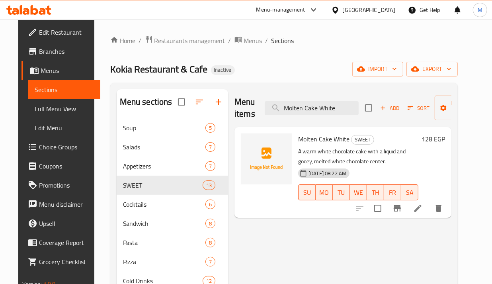
type input "Molten Cake White"
click at [422, 210] on icon at bounding box center [418, 208] width 7 height 7
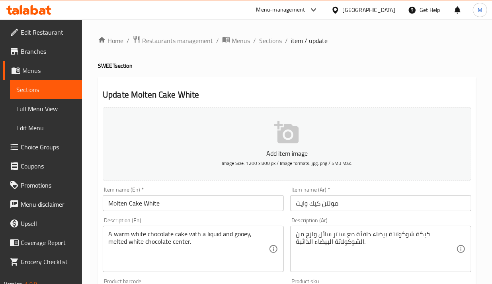
click at [219, 232] on textarea "A warm white chocolate cake with a liquid and gooey, melted white chocolate cen…" at bounding box center [188, 249] width 161 height 38
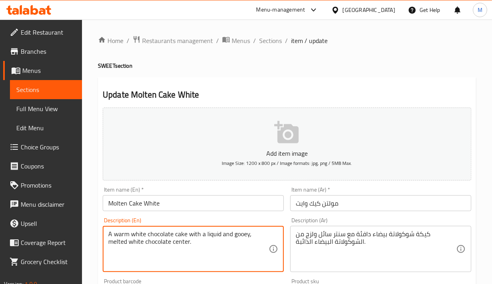
click at [219, 232] on textarea "A warm white chocolate cake with a liquid and gooey, melted white chocolate cen…" at bounding box center [188, 249] width 161 height 38
paste textarea
type textarea "A warm white chocolate cake with a gooey, melted white chocolate center."
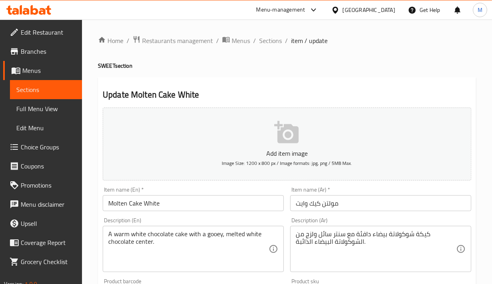
click at [247, 229] on div "A warm white chocolate cake with a gooey, melted white chocolate center. Descri…" at bounding box center [193, 249] width 181 height 46
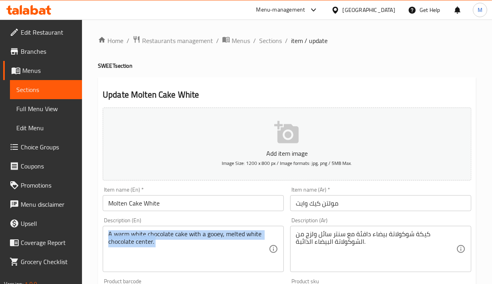
click at [247, 229] on div "A warm white chocolate cake with a gooey, melted white chocolate center. Descri…" at bounding box center [193, 249] width 181 height 46
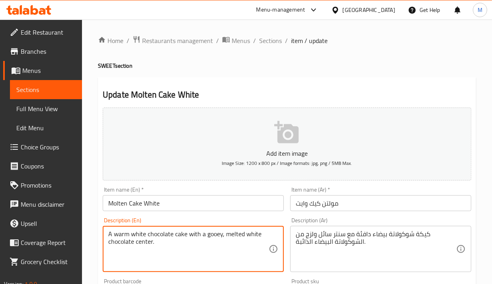
click at [229, 237] on textarea "A warm white chocolate cake with a gooey, melted white chocolate center." at bounding box center [188, 249] width 161 height 38
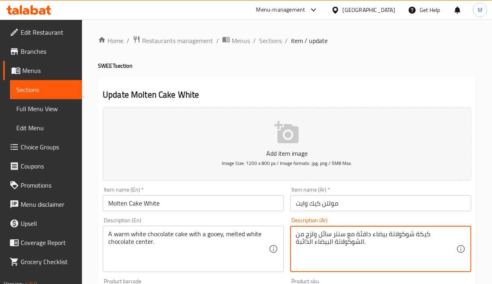
click at [321, 236] on textarea "كيكة شوكولاتة بيضاء دافئة مع سنتر سائل ولزج من الشوكولاتة البيضاء الذائبة." at bounding box center [376, 249] width 161 height 38
paste textarea "عكة الشوكولاتة البيضاء الدافئة مع مركز من الشوكولاتة البيضاء المذابة واللزج"
type textarea "كعكة الشوكولاتة البيضاء الدافئة مع مركز من الشوكولاتة البيضاء المذابة واللزجة."
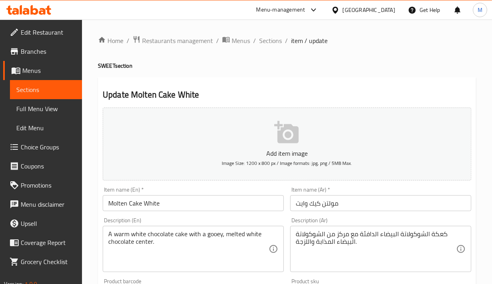
click at [255, 217] on div "Description (En) A warm white chocolate cake with a gooey, melted white chocola…" at bounding box center [194, 244] width 188 height 61
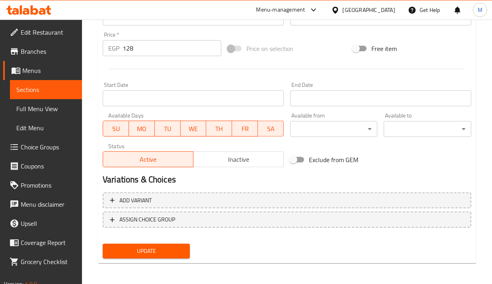
click at [180, 246] on span "Update" at bounding box center [146, 251] width 74 height 10
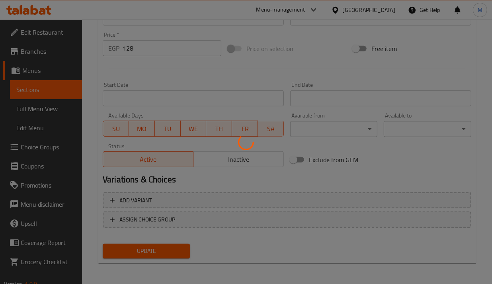
scroll to position [178, 0]
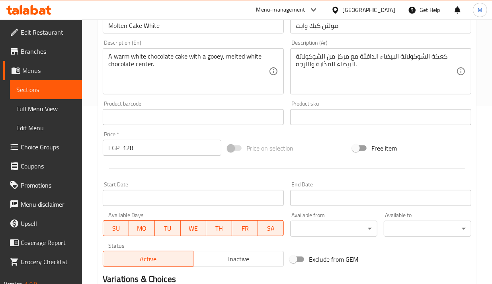
click at [150, 26] on input "Molten Cake White" at bounding box center [193, 26] width 181 height 16
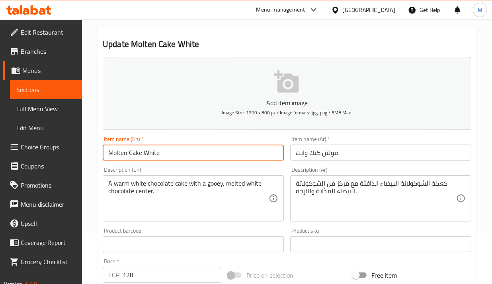
scroll to position [0, 0]
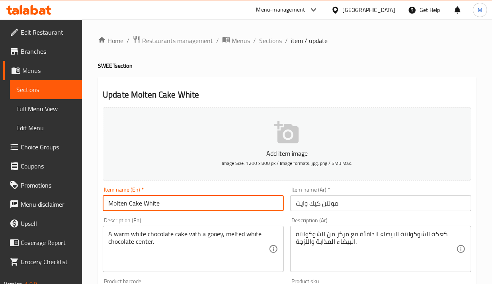
drag, startPoint x: 269, startPoint y: 39, endPoint x: 275, endPoint y: 49, distance: 11.4
click at [269, 39] on span "Sections" at bounding box center [270, 41] width 23 height 10
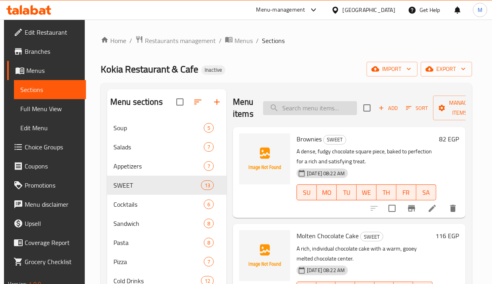
click at [326, 108] on input "search" at bounding box center [310, 108] width 94 height 14
paste input "Lotus Molten Cake"
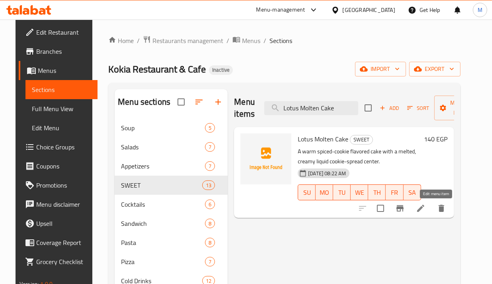
type input "Lotus Molten Cake"
click at [426, 212] on icon at bounding box center [421, 209] width 10 height 10
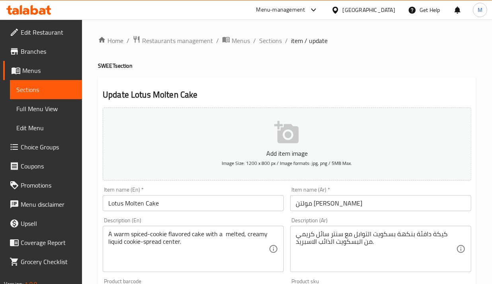
drag, startPoint x: 279, startPoint y: 64, endPoint x: 210, endPoint y: 188, distance: 141.7
click at [279, 64] on h4 "SWEET section" at bounding box center [287, 66] width 378 height 8
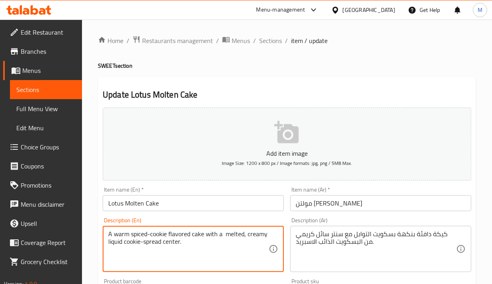
click at [191, 234] on textarea "A warm spiced-cookie flavored cake with a melted, creamy liquid cookie-spread c…" at bounding box center [188, 249] width 161 height 38
paste textarea "melted, creamy"
type textarea "A warm spiced-cookie flavored cake with a melted, creamy cookie-spread center."
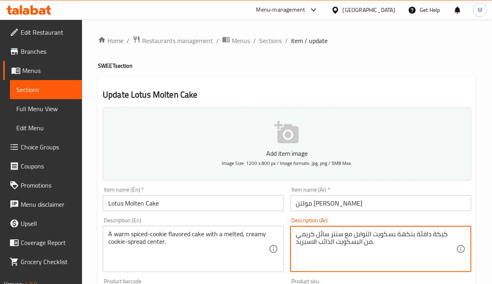
click at [341, 240] on textarea "كيكة دافئة بنكهة بسكويت التوابل مع سنتر سائل كريمي من البسكويت الذائب الاسبريد." at bounding box center [376, 249] width 161 height 38
paste textarea "بنكهة الكوكيز المتبلة الدافئة مع مركز كريمي من سبريد الكوكيز المذاب"
type textarea "كيك بنكهة الكوكيز المتبلة الدافئة مع مركز كريمي من سبريد الكوكيز المذاب."
click at [258, 219] on div "Description (En) A warm spiced-cookie flavored cake with a melted, creamy cooki…" at bounding box center [193, 244] width 181 height 55
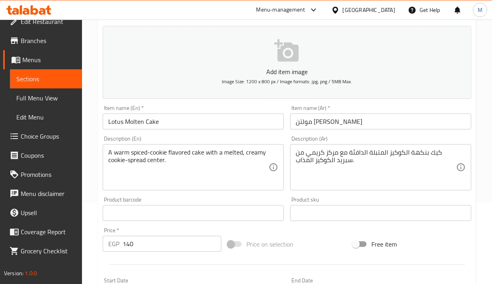
scroll to position [249, 0]
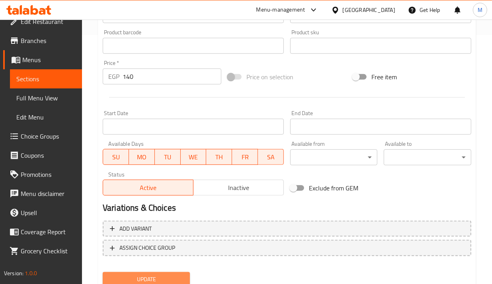
click at [172, 272] on button "Update" at bounding box center [146, 279] width 87 height 15
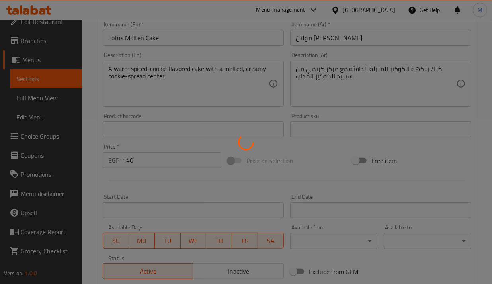
scroll to position [100, 0]
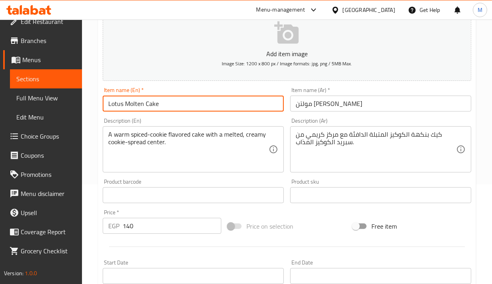
click at [156, 106] on input "Lotus Molten Cake" at bounding box center [193, 104] width 181 height 16
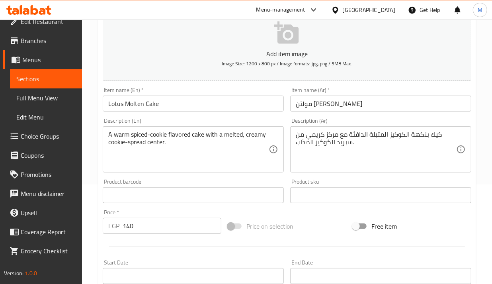
click at [94, 72] on div "Home / Restaurants management / Menus / Sections / item / update SWEET section …" at bounding box center [287, 191] width 410 height 543
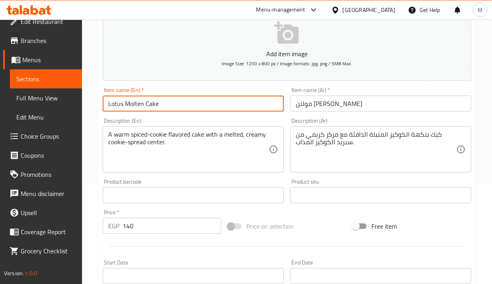
drag, startPoint x: 170, startPoint y: 98, endPoint x: 92, endPoint y: 95, distance: 78.5
click at [92, 95] on div "Home / Restaurants management / Menus / Sections / item / update SWEET section …" at bounding box center [287, 191] width 410 height 543
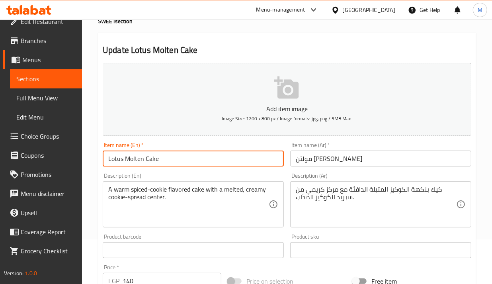
scroll to position [0, 0]
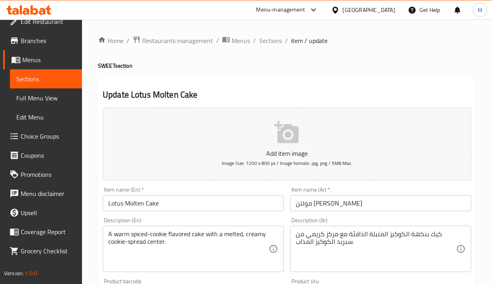
drag, startPoint x: 260, startPoint y: 38, endPoint x: 275, endPoint y: 60, distance: 26.3
click at [260, 38] on span "Sections" at bounding box center [270, 41] width 23 height 10
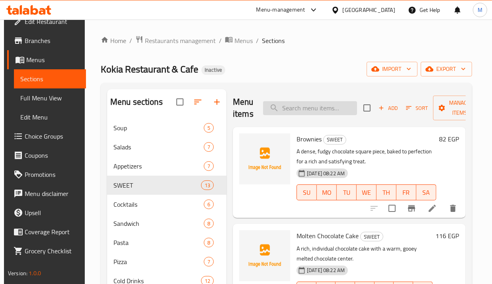
click at [301, 110] on input "search" at bounding box center [310, 108] width 94 height 14
paste input "Lotus Molten Cake"
type input "Lotus Molten Cake"
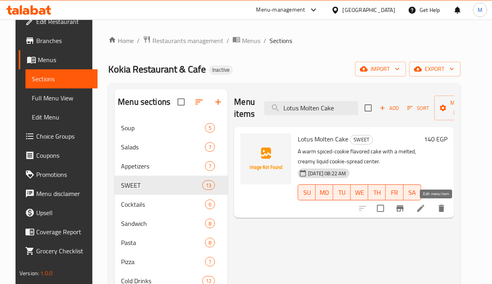
click at [425, 209] on icon at bounding box center [420, 208] width 7 height 7
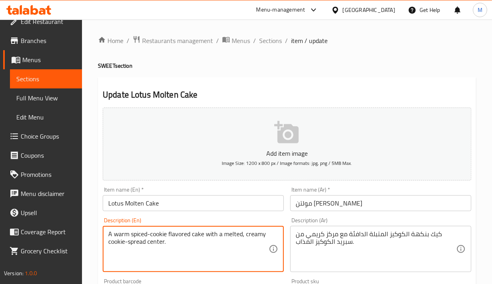
click at [222, 233] on textarea "A warm spiced-cookie flavored cake with a melted, creamy cookie-spread center." at bounding box center [188, 249] width 161 height 38
paste textarea "Unsalted butter, chocolate chips, eggs, egg yolks, granulated sugar, flour, sal…"
type textarea "Unsalted butter, chocolate chips, eggs, egg yolks, granulated sugar, flour, sal…"
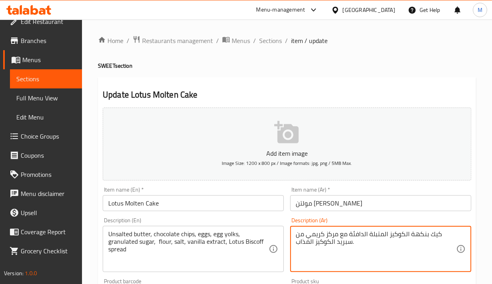
click at [319, 237] on textarea "كيك بنكهة الكوكيز المتبلة الدافئة مع مركز كريمي من سبريد الكوكيز المذاب." at bounding box center [376, 249] width 161 height 38
paste textarea "زبدة غير مملحة، رقائق الشوكولاتة، بيض، صفار بيض، سكر حبيبي، دقيق، [PERSON_NAME]…"
type textarea "زبدة غير مملحة، رقائق الشوكولاتة، بيض، صفار بيض، سكر حبيبي، دقيق، [PERSON_NAME]…"
click at [238, 212] on div "Item name (En)   * Lotus Molten Cake Item name (En) *" at bounding box center [194, 199] width 188 height 31
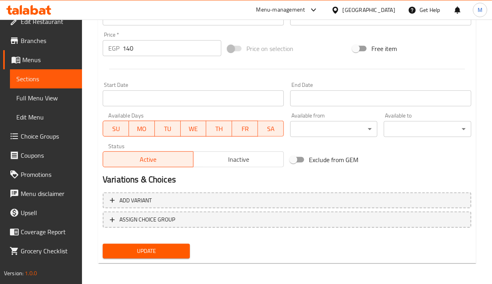
click at [129, 253] on span "Update" at bounding box center [146, 251] width 74 height 10
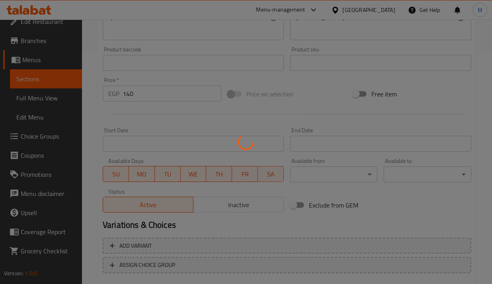
scroll to position [78, 0]
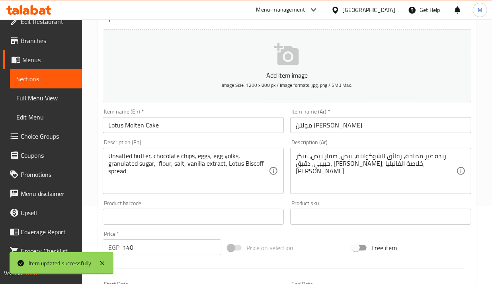
click at [128, 125] on input "Lotus Molten Cake" at bounding box center [193, 125] width 181 height 16
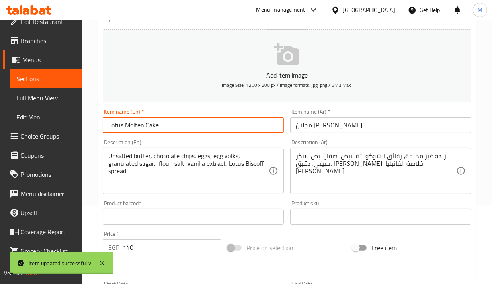
click at [128, 125] on input "Lotus Molten Cake" at bounding box center [193, 125] width 181 height 16
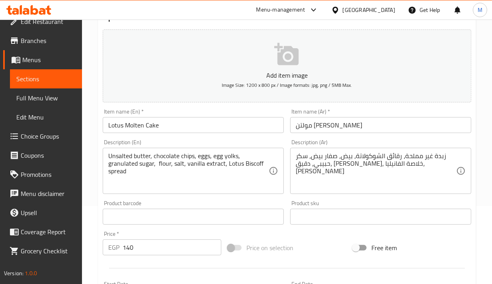
click at [97, 74] on div "Home / Restaurants management / Menus / Sections / item / update SWEET section …" at bounding box center [287, 212] width 410 height 543
click at [140, 131] on input "Lotus Molten Cake" at bounding box center [193, 125] width 181 height 16
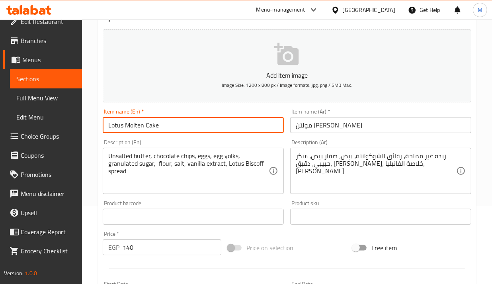
click at [140, 131] on input "Lotus Molten Cake" at bounding box center [193, 125] width 181 height 16
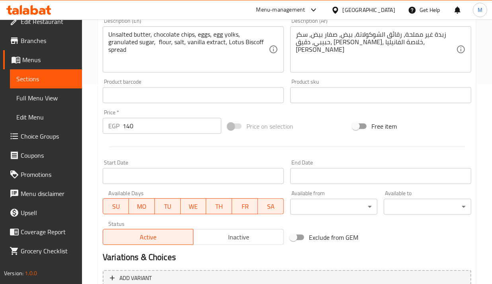
scroll to position [277, 0]
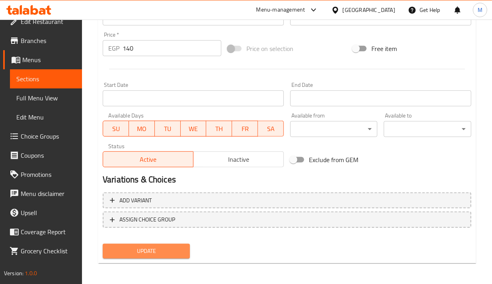
click at [139, 255] on button "Update" at bounding box center [146, 251] width 87 height 15
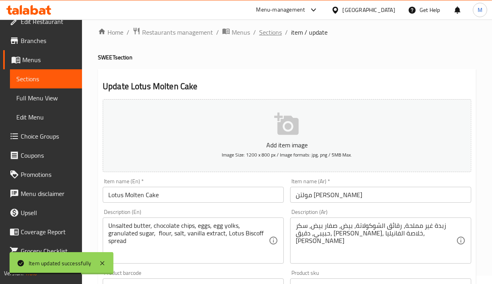
scroll to position [0, 0]
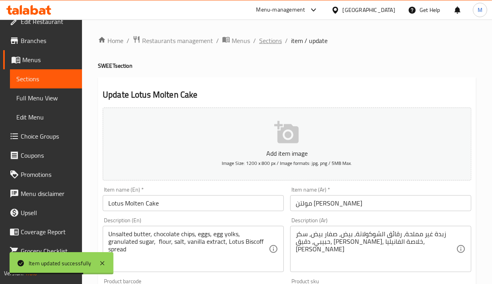
click at [263, 42] on span "Sections" at bounding box center [270, 41] width 23 height 10
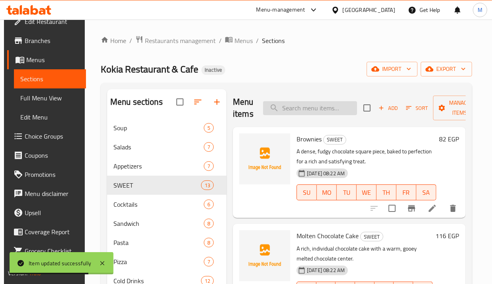
click at [305, 107] on input "search" at bounding box center [310, 108] width 94 height 14
paste input "Cupcake"
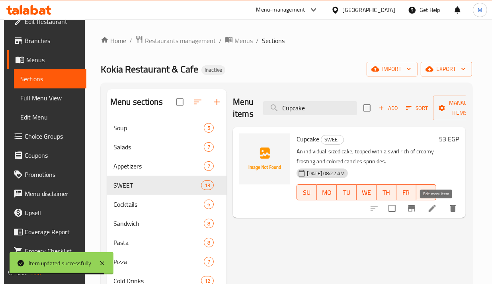
type input "Cupcake"
click at [437, 212] on icon at bounding box center [433, 209] width 10 height 10
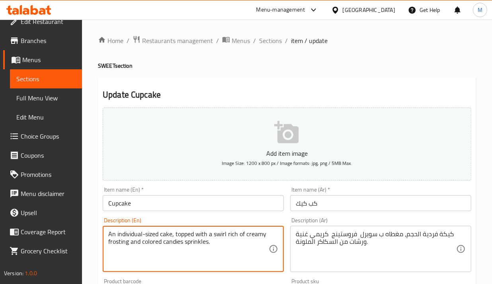
click at [208, 235] on textarea "An individual-sized cake, topped with a swirl rich of creamy frosting and color…" at bounding box center [188, 249] width 161 height 38
paste textarea "of creamy frosting and"
type textarea "An individual-sized cake, topped with a swirl of creamy frosting and sprinkles."
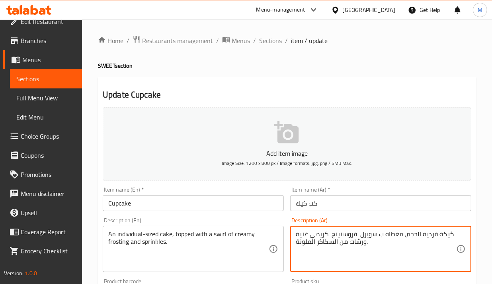
click at [327, 231] on textarea "كيكة فردية الحجم، مغطاه ب سويرل فروستينج كريمي غنية ورشات من السكاكر الملونة." at bounding box center [376, 249] width 161 height 38
paste textarea "عكة بحجم فردي، مغطاة بسويرل من الفروستينج الكريمي والسبرينكلز"
click at [443, 235] on textarea "كعكة بحجم فردي، مغطاة بسويرل من الفروستينج الكريمي والسبرينكلز." at bounding box center [376, 249] width 161 height 38
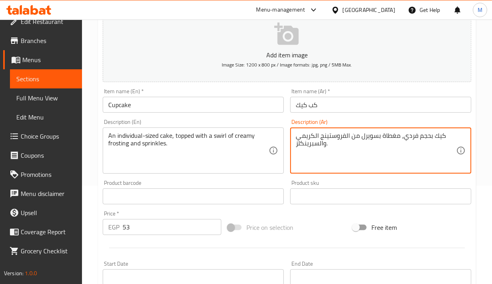
scroll to position [100, 0]
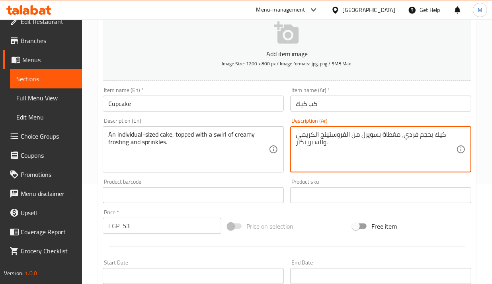
type textarea "كيك بحجم فردي، مغطاة بسويرل من الفروستينج الكريمي والسبرينكلز."
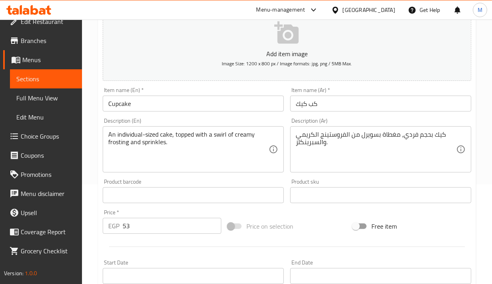
click at [285, 177] on div "Product barcode Product barcode" at bounding box center [194, 191] width 188 height 31
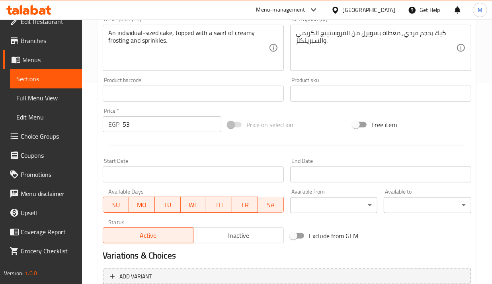
scroll to position [277, 0]
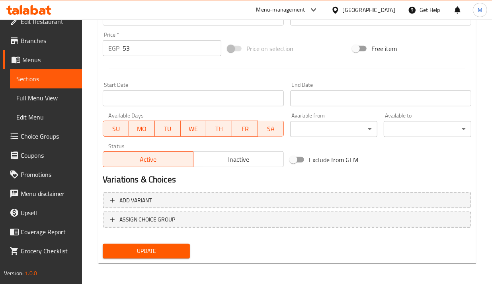
click at [148, 257] on div "Update" at bounding box center [147, 251] width 94 height 21
click at [148, 253] on span "Update" at bounding box center [146, 251] width 74 height 10
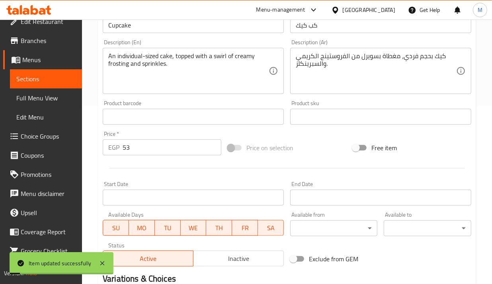
scroll to position [78, 0]
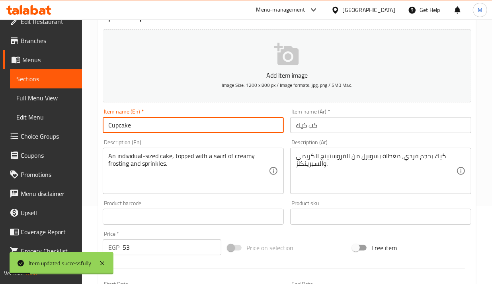
drag, startPoint x: 145, startPoint y: 131, endPoint x: 93, endPoint y: 130, distance: 51.8
click at [93, 130] on div "Home / Restaurants management / Menus / Sections / item / update SWEET section …" at bounding box center [287, 212] width 410 height 543
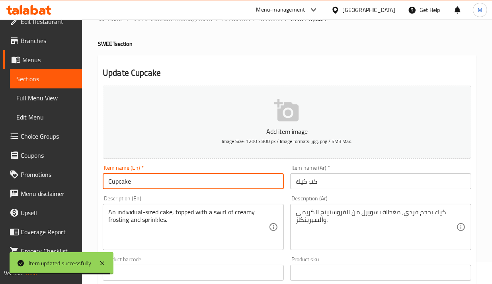
scroll to position [0, 0]
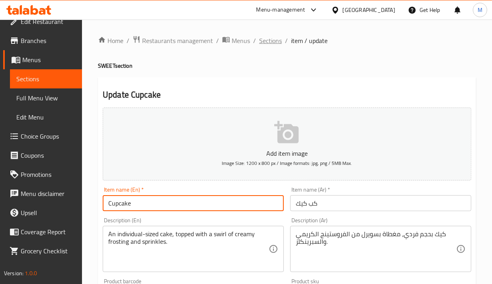
click at [261, 41] on span "Sections" at bounding box center [270, 41] width 23 height 10
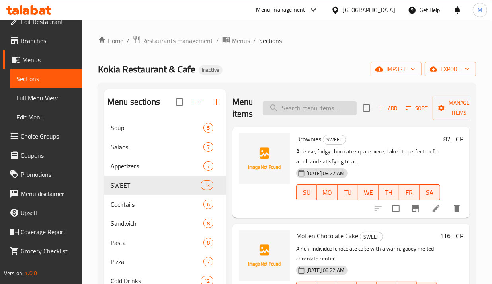
click at [298, 104] on input "search" at bounding box center [310, 108] width 94 height 14
paste input "Cheese Madness"
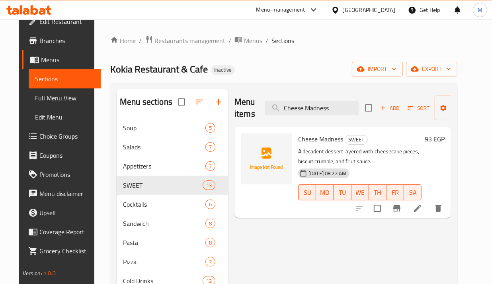
type input "Cheese Madness"
click at [429, 215] on li at bounding box center [418, 208] width 22 height 14
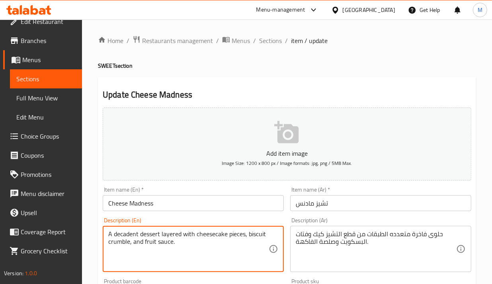
drag, startPoint x: 139, startPoint y: 236, endPoint x: 67, endPoint y: 223, distance: 73.6
type textarea "dessert layered with cheesecake pieces, biscuit crumble, and fruit sauce."
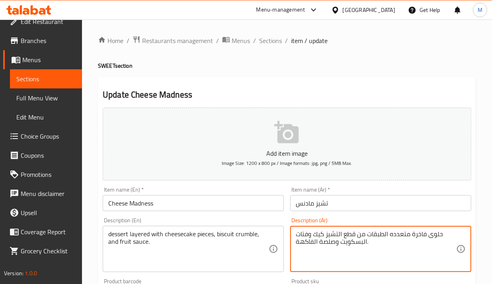
click at [419, 231] on textarea "حلوى فاخرة متعدده الطبقات من قطع التشيز كيك وفتات البسكويت وصلصة الفاكهة." at bounding box center [376, 249] width 161 height 38
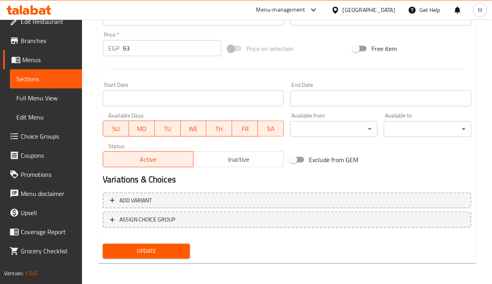
type textarea "حلوى متعدده الطبقات من قطع التشيز كيك وفتات البسكويت وصلصة الفاكهة."
click at [159, 248] on span "Update" at bounding box center [146, 251] width 74 height 10
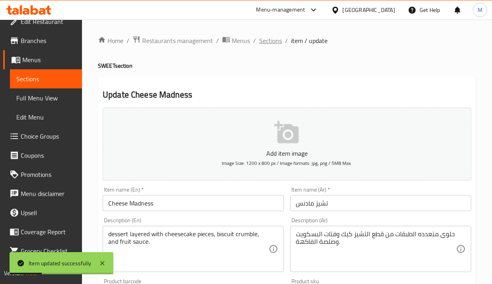
click at [271, 42] on span "Sections" at bounding box center [270, 41] width 23 height 10
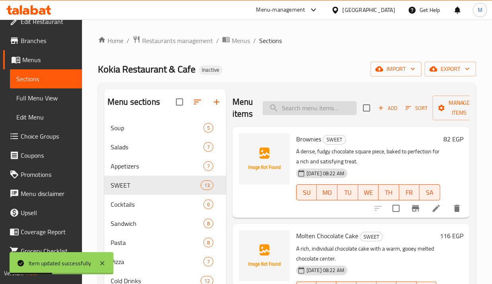
click at [311, 110] on input "search" at bounding box center [310, 108] width 94 height 14
paste input "A decadent dessert layered with crushed chocolate cookies, cream, and chocolate…"
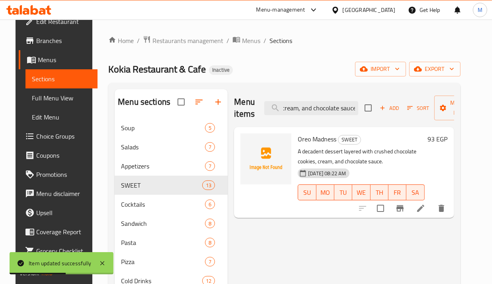
type input "A decadent dessert layered with crushed chocolate cookies, cream, and chocolate…"
click at [426, 211] on icon at bounding box center [421, 209] width 10 height 10
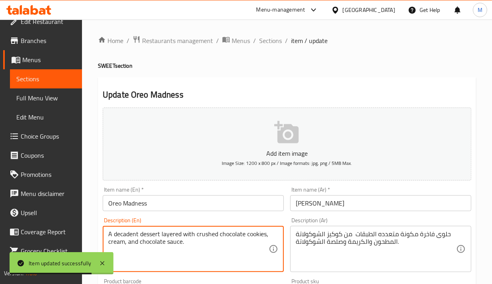
drag, startPoint x: 140, startPoint y: 235, endPoint x: 74, endPoint y: 230, distance: 66.3
type textarea "dessert layered with crushed chocolate cookies, cream, and chocolate sauce."
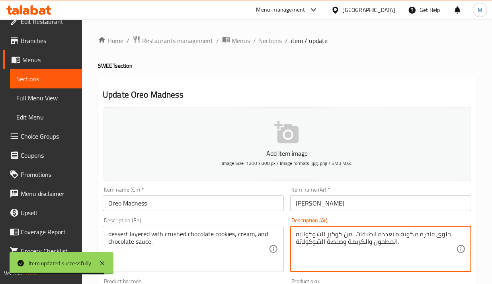
click at [427, 236] on textarea "حلوى فاخرة مكونة متعدده الطبقات من كوكيز الشوكولاتة المطحون والكريمة وصلصة الشو…" at bounding box center [376, 249] width 161 height 38
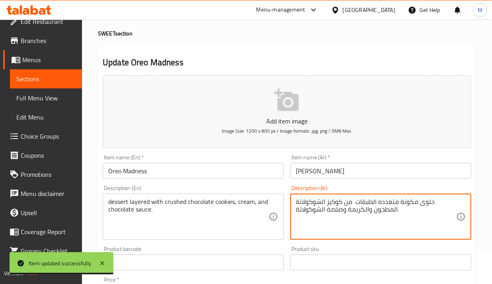
scroll to position [50, 0]
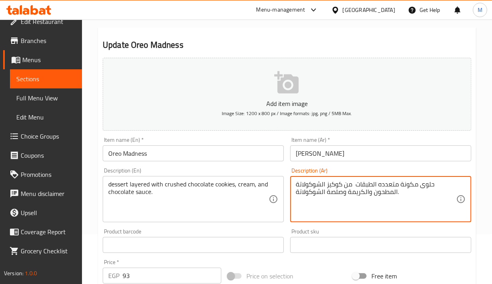
click at [411, 186] on textarea "حلوى مكونة متعدده الطبقات من كوكيز الشوكولاتة المطحون والكريمة وصلصة الشوكولاتة." at bounding box center [376, 199] width 161 height 38
type textarea "حلوى متعدده الطبقات من كوكيز الشوكولاتة المطحون والكريمة وصلصة الشوكولاتة."
click at [288, 228] on div "Product sku Product sku" at bounding box center [381, 240] width 188 height 31
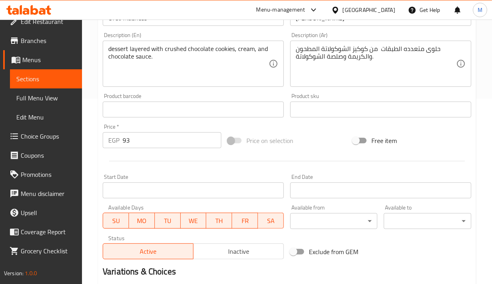
scroll to position [277, 0]
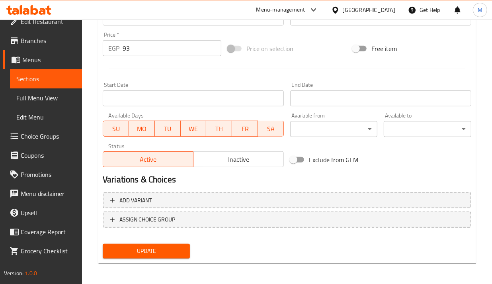
click at [149, 252] on span "Update" at bounding box center [146, 251] width 74 height 10
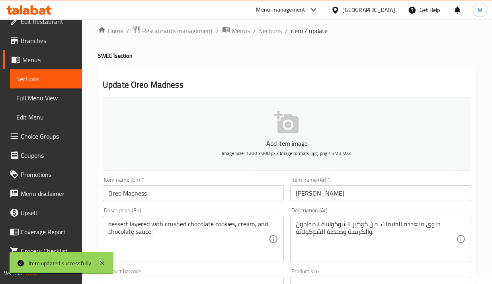
scroll to position [0, 0]
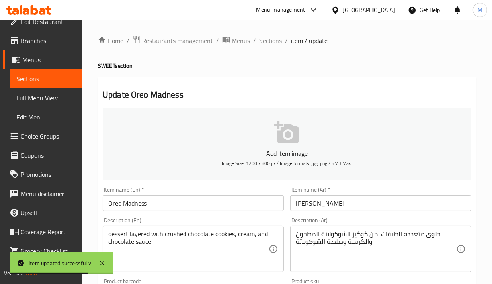
click at [257, 39] on ol "Home / Restaurants management / Menus / Sections / item / update" at bounding box center [287, 40] width 378 height 10
click at [262, 38] on span "Sections" at bounding box center [270, 41] width 23 height 10
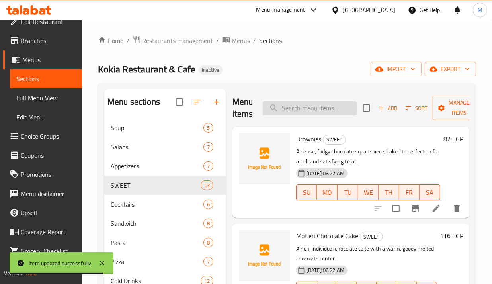
click at [313, 109] on input "search" at bounding box center [310, 108] width 94 height 14
paste input "Ice Cream"
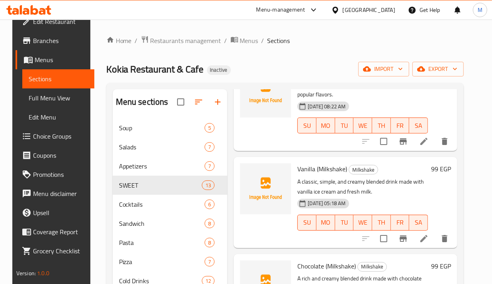
scroll to position [50, 0]
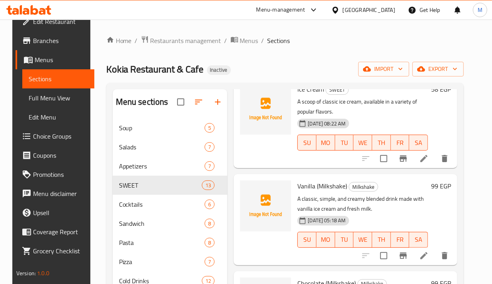
type input "Ice Cream"
click at [431, 164] on li at bounding box center [424, 158] width 22 height 14
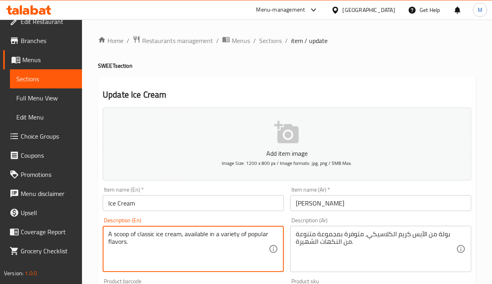
click at [160, 237] on textarea "A scoop of classic ice cream, available in a variety of popular flavors." at bounding box center [188, 249] width 161 height 38
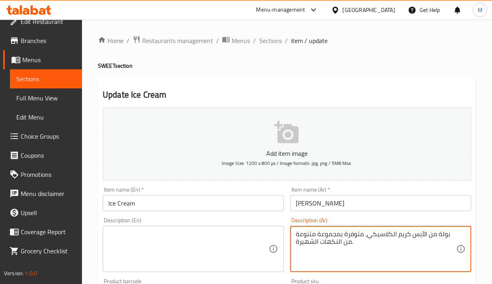
click at [341, 241] on textarea "بولة من الآيس كريم الكلاسيكي، متوفرة بمجموعة متنوعة من النكهات الشهيرة." at bounding box center [376, 249] width 161 height 38
click at [254, 220] on div "Description (En) Description (En)" at bounding box center [193, 244] width 181 height 55
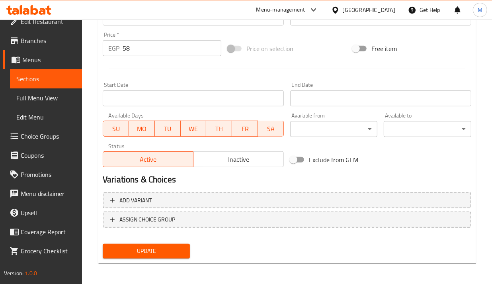
click at [141, 250] on span "Update" at bounding box center [146, 251] width 74 height 10
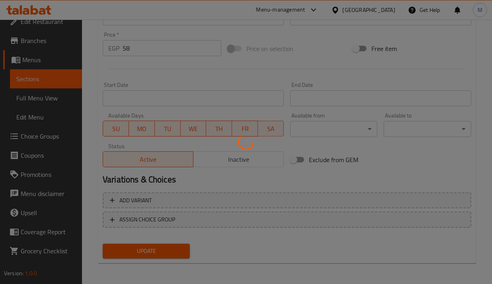
scroll to position [28, 0]
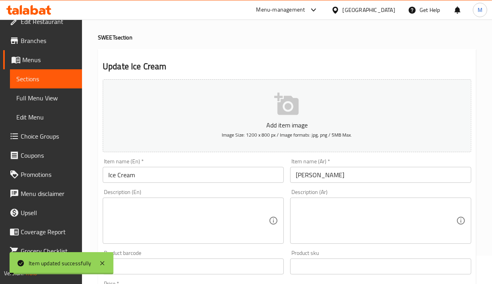
click at [137, 173] on input "Ice Cream" at bounding box center [193, 175] width 181 height 16
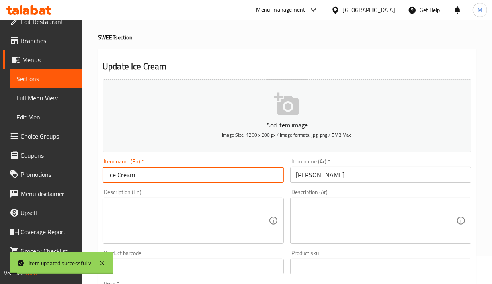
click at [137, 173] on input "Ice Cream" at bounding box center [193, 175] width 181 height 16
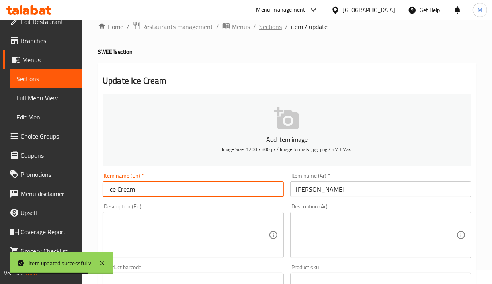
scroll to position [0, 0]
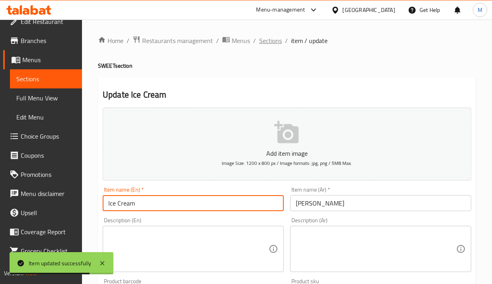
click at [260, 42] on span "Sections" at bounding box center [270, 41] width 23 height 10
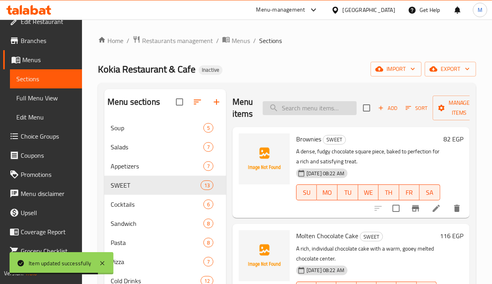
click at [309, 108] on input "search" at bounding box center [310, 108] width 94 height 14
paste input "Mini Tart"
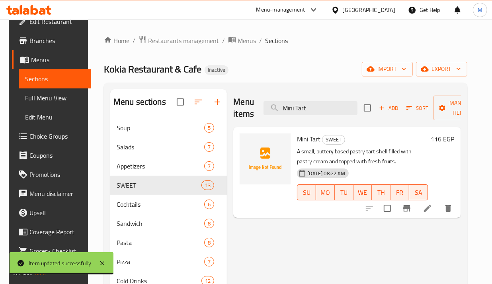
type input "Mini Tart"
click at [433, 213] on icon at bounding box center [428, 209] width 10 height 10
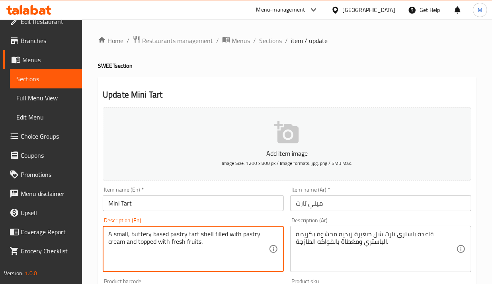
click at [214, 239] on textarea "A small, buttery based pastry tart shell filled with pastry cream and topped wi…" at bounding box center [188, 249] width 161 height 38
paste textarea "pastry"
type textarea "A small, buttery pastry shell filled with pastry cream and topped with fresh fr…"
click at [329, 240] on textarea "قاعدة باستري تارت شل صغيرة زبديه محشوة بكريمة الباستري ومغطاة بالفواكه الطازجة." at bounding box center [376, 249] width 161 height 38
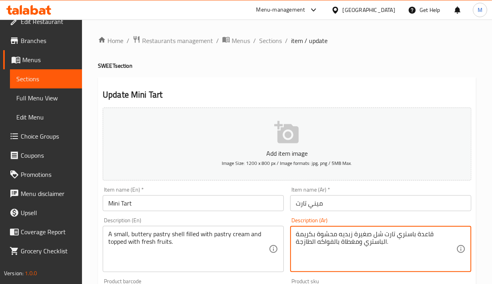
click at [329, 240] on textarea "قاعدة باستري تارت شل صغيرة زبديه محشوة بكريمة الباستري ومغطاة بالفواكه الطازجة." at bounding box center [376, 249] width 161 height 38
paste textarea "رة معجنات صغيرة زبدانية محشوة بكريمة المعجنات"
type textarea "قشرة معجنات صغيرة زبدانية محشوة بكريمة المعجنات ومغطاة بالفواكه الطازجة."
click at [255, 215] on div "Description (En) A small, buttery pastry shell filled with pastry cream and top…" at bounding box center [194, 244] width 188 height 61
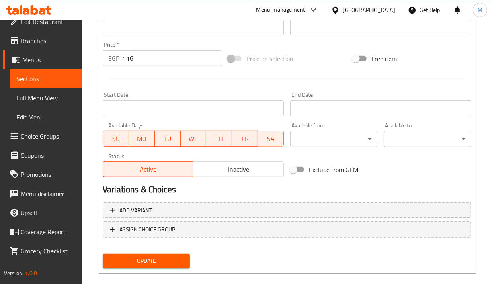
scroll to position [277, 0]
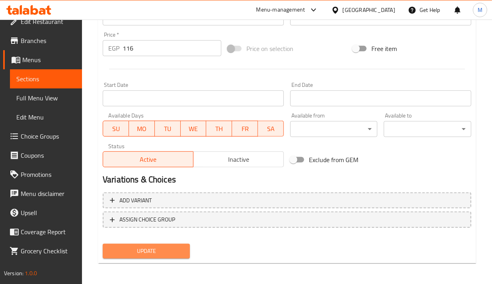
click at [162, 250] on span "Update" at bounding box center [146, 251] width 74 height 10
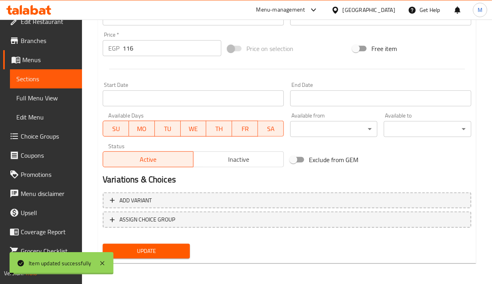
scroll to position [0, 0]
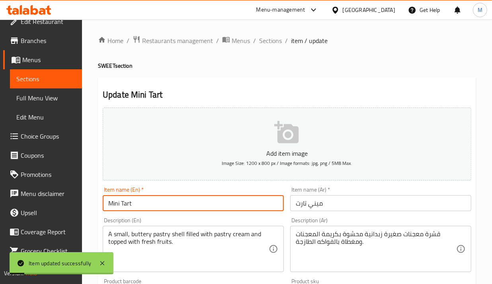
drag, startPoint x: 160, startPoint y: 207, endPoint x: -33, endPoint y: 184, distance: 194.1
click at [0, 184] on html "Item updated successfully ​ Menu-management Egypt Get Help M Edit Restaurant Br…" at bounding box center [246, 142] width 492 height 284
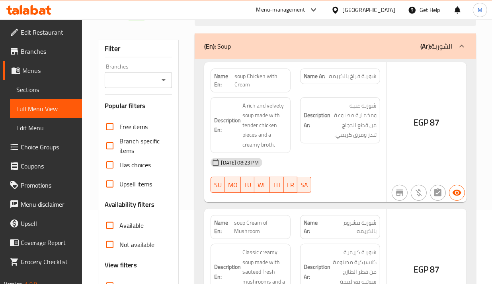
scroll to position [140, 0]
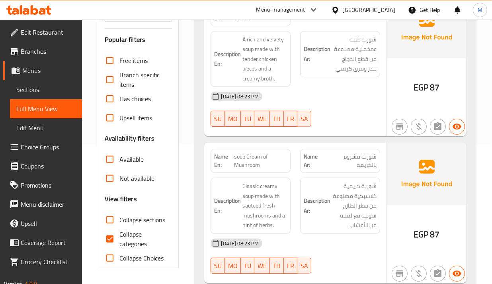
click at [110, 240] on input "Collapse categories" at bounding box center [109, 238] width 19 height 19
checkbox input "false"
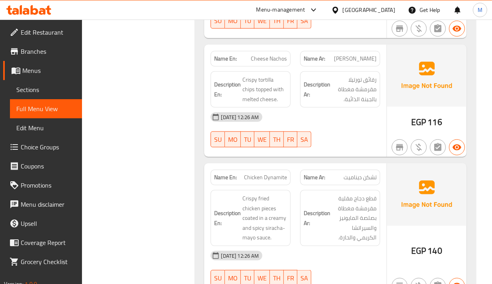
scroll to position [2541, 0]
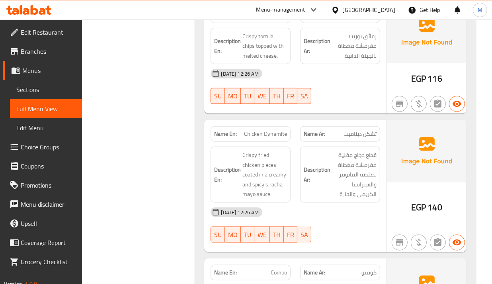
click at [311, 165] on strong "Description Ar:" at bounding box center [317, 175] width 27 height 20
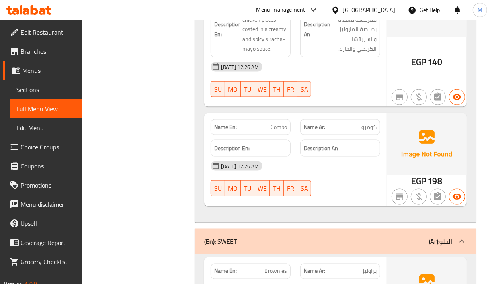
scroll to position [2691, 0]
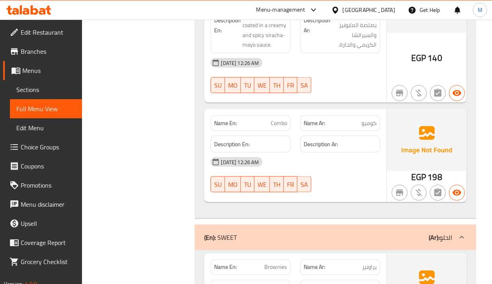
click at [278, 119] on span "Combo" at bounding box center [279, 123] width 16 height 8
copy span "Combo"
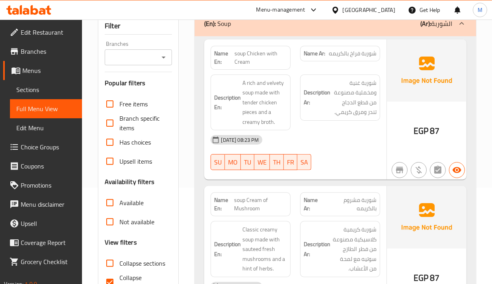
scroll to position [100, 0]
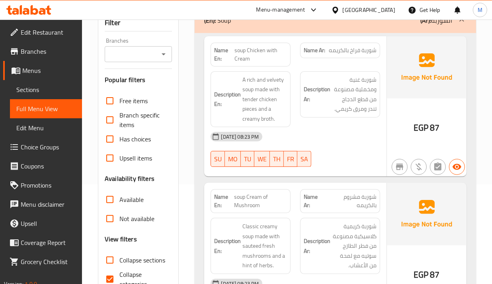
click at [122, 276] on span "Collapse categories" at bounding box center [142, 279] width 46 height 19
click at [119, 276] on input "Collapse categories" at bounding box center [109, 279] width 19 height 19
checkbox input "false"
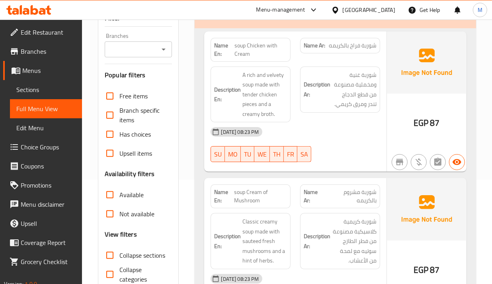
scroll to position [2650, 0]
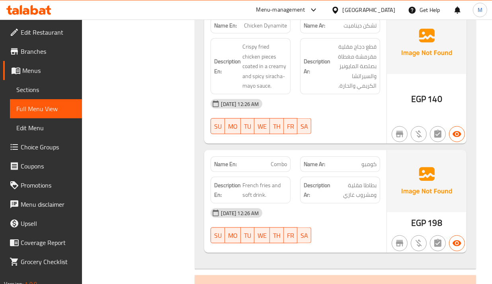
drag, startPoint x: 200, startPoint y: 28, endPoint x: 195, endPoint y: 20, distance: 9.3
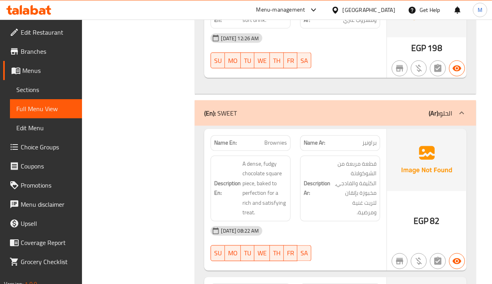
scroll to position [2849, 0]
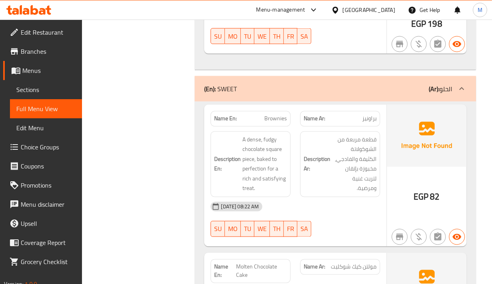
click at [333, 154] on span "قطعة مربعة من الشوكولاتة الكثيفة والفادجي، مخبوزة بإتقان لتريت غنية ومرضية." at bounding box center [354, 164] width 45 height 59
click at [305, 153] on h6 "Description Ar: قطعة مربعة من الشوكولاتة الكثيفة والفادجي، مخبوزة بإتقان لتريت …" at bounding box center [340, 164] width 73 height 59
click at [304, 167] on h6 "Description Ar: قطعة مربعة من الشوكولاتة الكثيفة والفادجي، مخبوزة بإتقان لتريت …" at bounding box center [340, 164] width 73 height 59
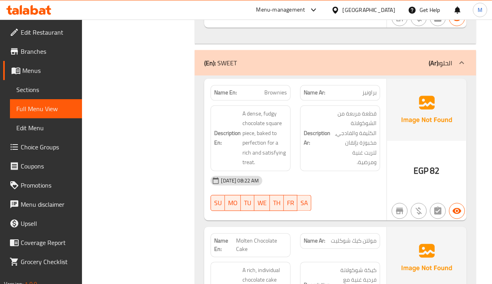
scroll to position [2899, 0]
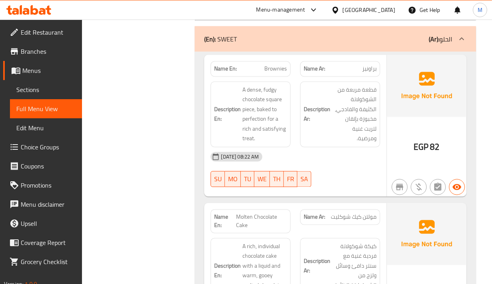
click at [283, 147] on div "[DATE] 08:22 AM" at bounding box center [295, 156] width 179 height 19
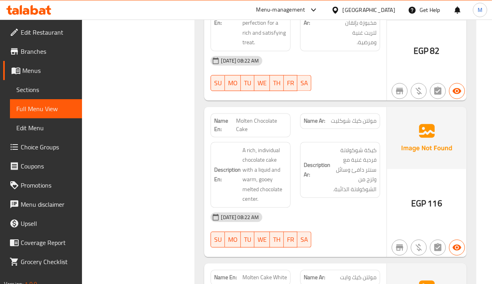
scroll to position [2998, 0]
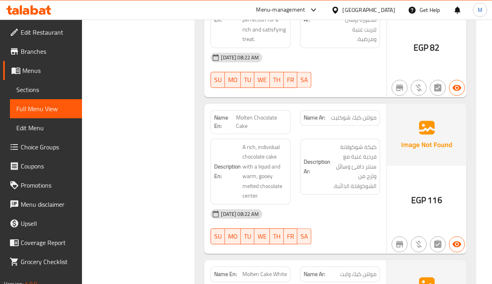
click at [250, 114] on span "Molten Chocolate Cake" at bounding box center [261, 122] width 51 height 17
copy span "Molten Chocolate Cake"
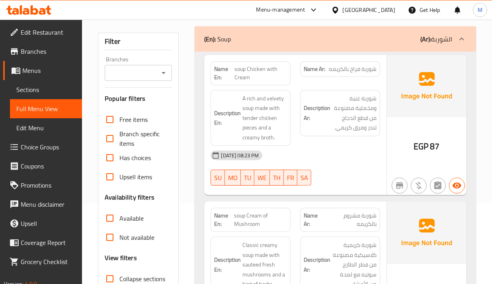
scroll to position [149, 0]
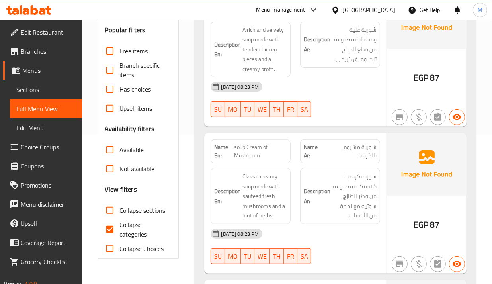
click at [137, 231] on span "Collapse categories" at bounding box center [142, 229] width 46 height 19
click at [119, 231] on input "Collapse categories" at bounding box center [109, 229] width 19 height 19
checkbox input "false"
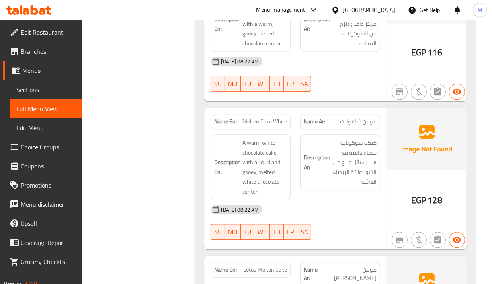
scroll to position [3156, 0]
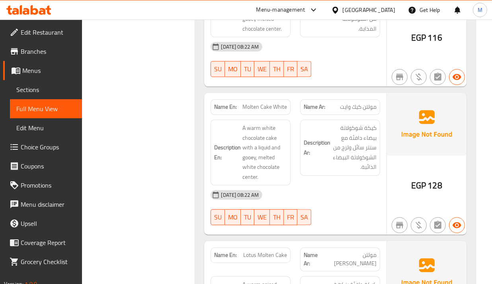
click at [312, 140] on h6 "Description Ar: كيكة شوكولاتة بيضاء دافئة مع سنتر سائل ولزج من الشوكولاتة البيض…" at bounding box center [340, 147] width 73 height 49
click at [260, 103] on span "Molten Cake White" at bounding box center [265, 107] width 45 height 8
copy span "Molten Cake White"
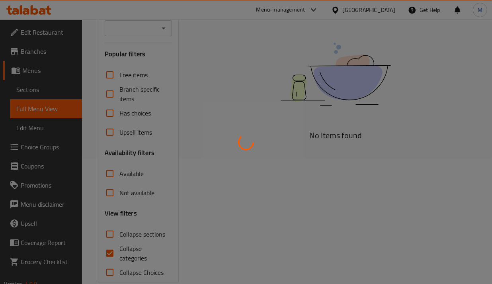
scroll to position [140, 0]
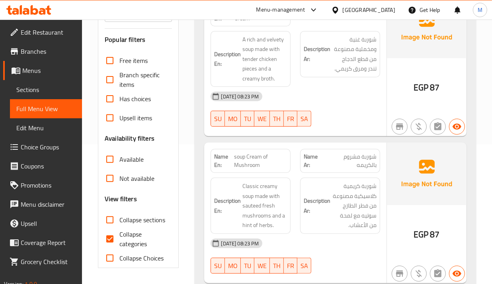
click at [108, 239] on input "Collapse categories" at bounding box center [109, 238] width 19 height 19
checkbox input "false"
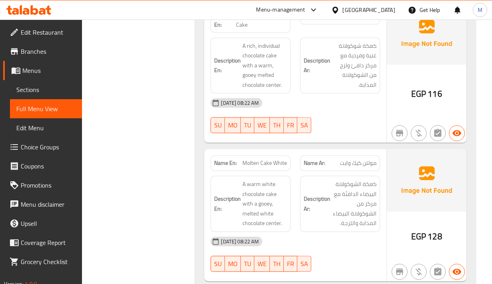
click at [297, 171] on div "Description Ar: كعكة الشوكولاتة البيضاء الدافئة مع مركز من الشوكولاتة البيضاء ا…" at bounding box center [341, 204] width 90 height 66
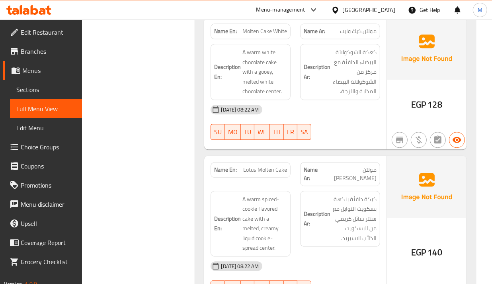
scroll to position [3249, 0]
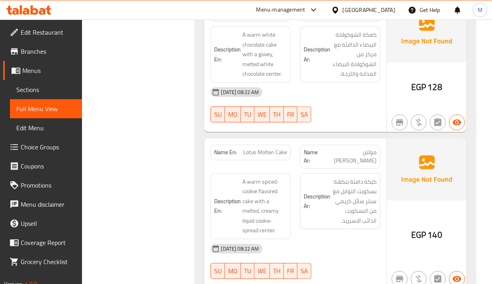
click at [304, 192] on strong "Description Ar:" at bounding box center [317, 202] width 27 height 20
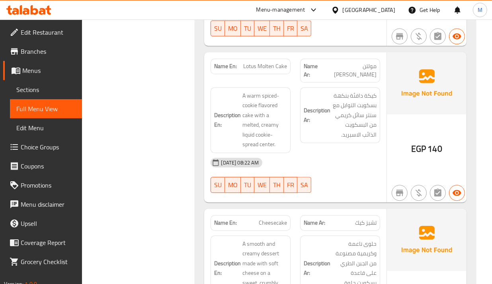
scroll to position [3348, 0]
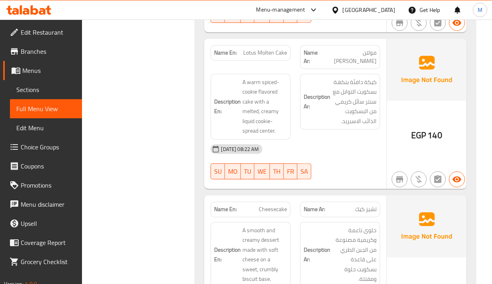
click at [281, 49] on span "Lotus Molten Cake" at bounding box center [265, 53] width 44 height 8
copy span "Lotus Molten Cake"
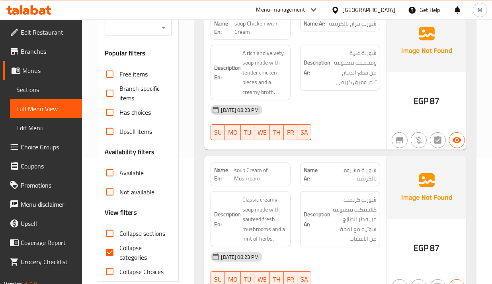
scroll to position [149, 0]
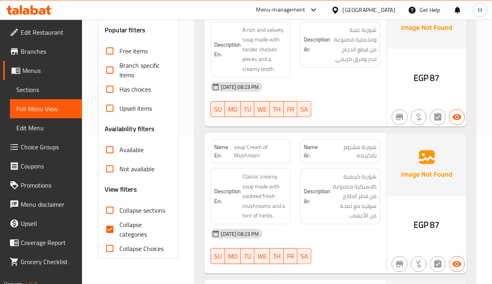
click at [114, 232] on input "Collapse categories" at bounding box center [109, 229] width 19 height 19
checkbox input "false"
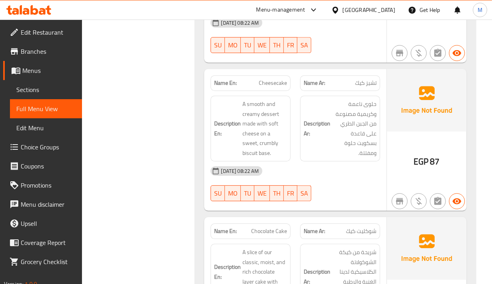
scroll to position [3487, 0]
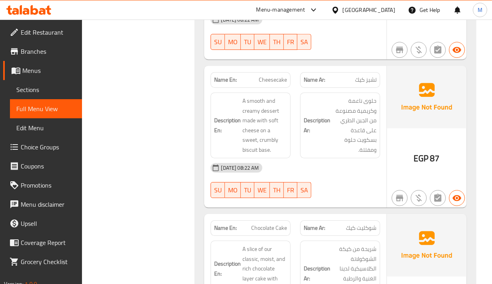
click at [276, 111] on span "A smooth and creamy dessert made with soft cheese on a sweet, crumbly biscuit b…" at bounding box center [265, 125] width 45 height 59
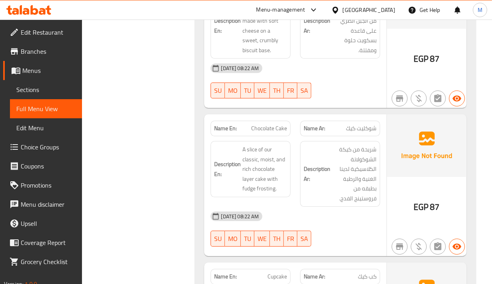
click at [280, 154] on span "A slice of our classic, moist, and rich chocolate layer cake with fudge frostin…" at bounding box center [265, 169] width 45 height 49
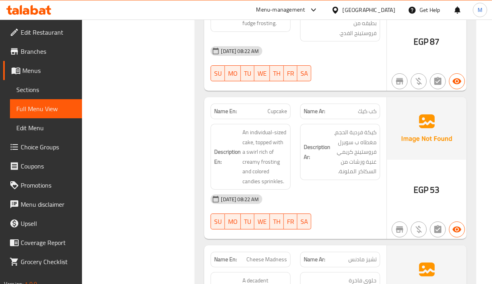
scroll to position [3786, 0]
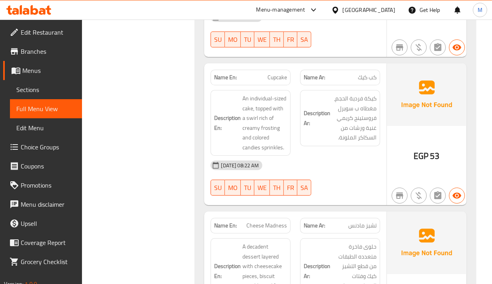
click at [360, 156] on div "[DATE] 08:22 AM" at bounding box center [295, 165] width 179 height 19
click at [315, 108] on strong "Description Ar:" at bounding box center [317, 118] width 27 height 20
click at [276, 73] on span "Cupcake" at bounding box center [278, 77] width 20 height 8
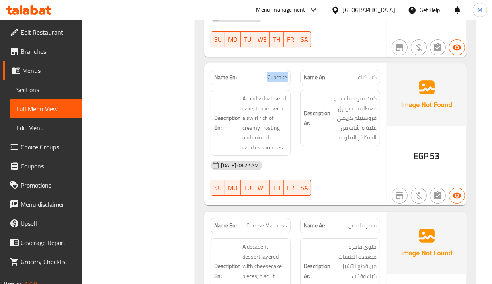
copy span "Cupcake"
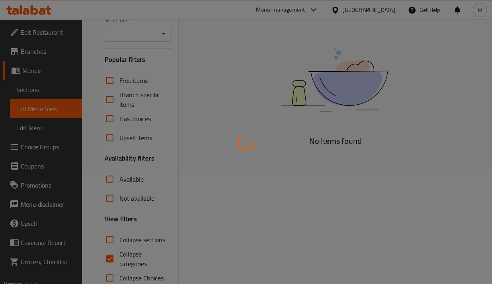
scroll to position [134, 0]
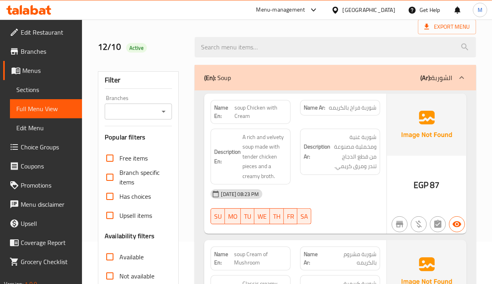
scroll to position [100, 0]
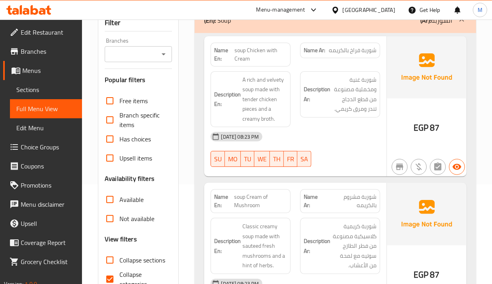
click at [126, 272] on span "Collapse categories" at bounding box center [142, 279] width 46 height 19
click at [119, 272] on input "Collapse categories" at bounding box center [109, 279] width 19 height 19
checkbox input "false"
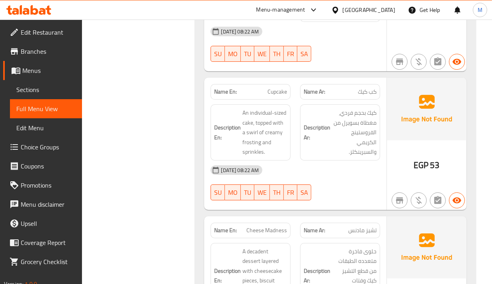
scroll to position [3884, 0]
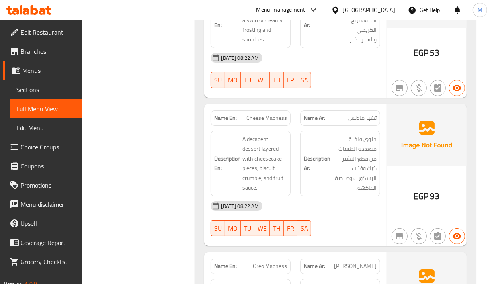
click at [307, 154] on strong "Description Ar:" at bounding box center [317, 164] width 27 height 20
click at [267, 114] on span "Cheese Madness" at bounding box center [267, 118] width 41 height 8
copy span "Cheese Madness"
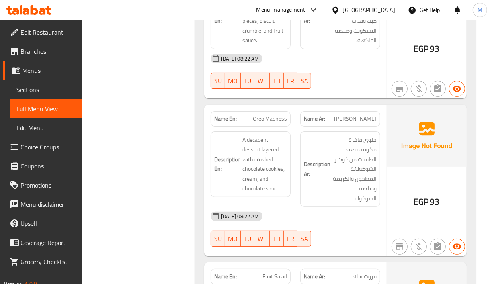
scroll to position [4033, 0]
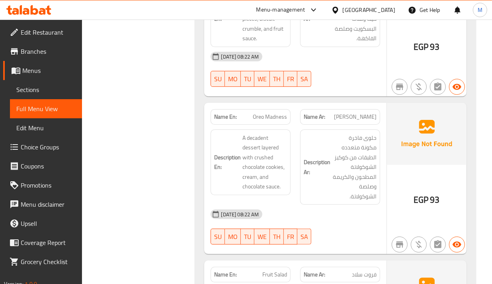
click at [303, 109] on div "Name Ar: [PERSON_NAME]" at bounding box center [340, 117] width 80 height 16
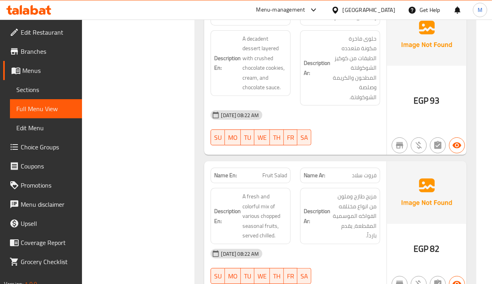
scroll to position [4133, 0]
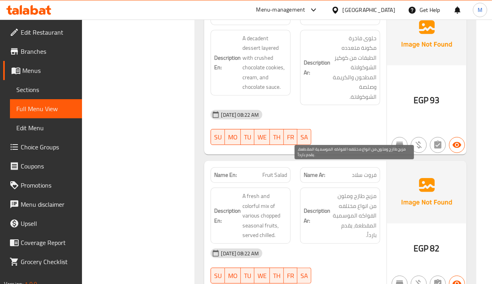
click at [360, 191] on span "مزيج طازج وملون من انواع مختلفه الفواكه الموسمية المقطعة، يقدم بارداً." at bounding box center [354, 215] width 45 height 49
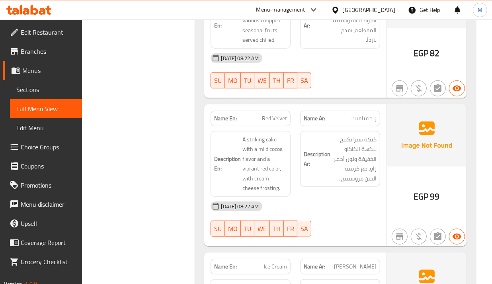
scroll to position [4332, 0]
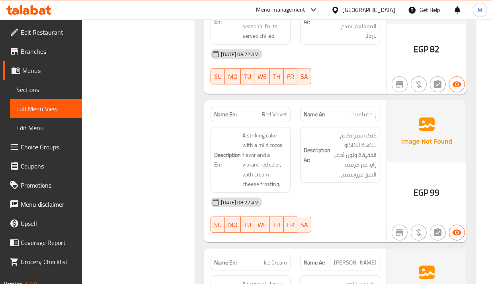
click at [335, 162] on div "Description Ar: كيكة سترايكينج بنكهة الكاكاو الخفيفة ولون أحمر زاهٍ، مع كريمة ا…" at bounding box center [341, 159] width 90 height 75
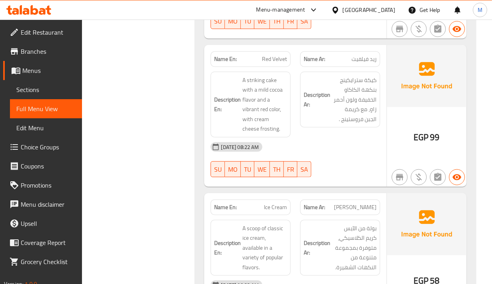
scroll to position [4481, 0]
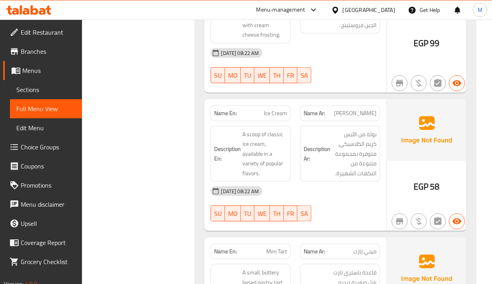
click at [299, 182] on div "[DATE] 08:22 AM" at bounding box center [295, 191] width 179 height 19
click at [275, 109] on span "Ice Cream" at bounding box center [275, 113] width 23 height 8
copy span "Ice Cream"
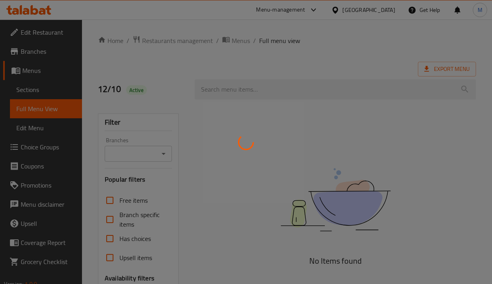
click at [269, 66] on div at bounding box center [246, 142] width 492 height 284
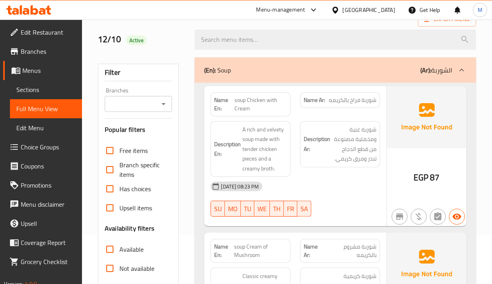
scroll to position [100, 0]
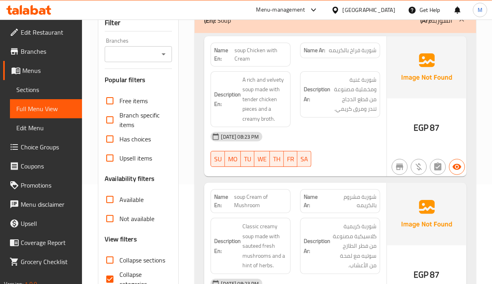
click at [123, 274] on span "Collapse categories" at bounding box center [142, 279] width 46 height 19
click at [119, 274] on input "Collapse categories" at bounding box center [109, 279] width 19 height 19
checkbox input "false"
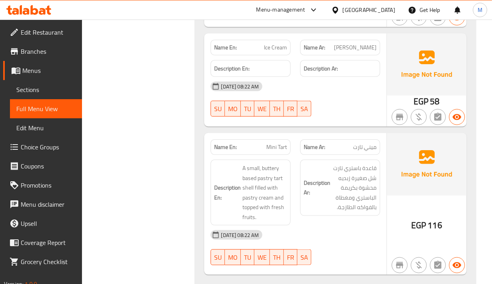
scroll to position [4556, 0]
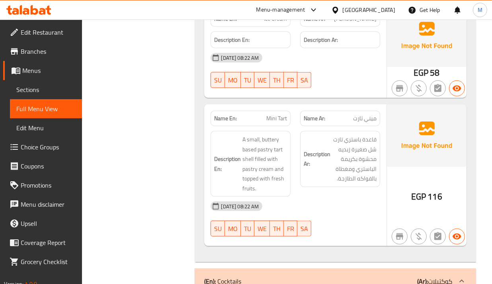
click at [326, 198] on div "13-10-2025 08:22 AM SU MO TU WE TH FR SA" at bounding box center [295, 219] width 179 height 45
click at [277, 111] on div "Name En: Mini Tart" at bounding box center [251, 119] width 80 height 16
copy span "Mini Tart"
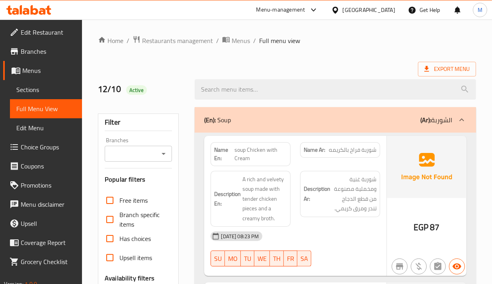
scroll to position [100, 0]
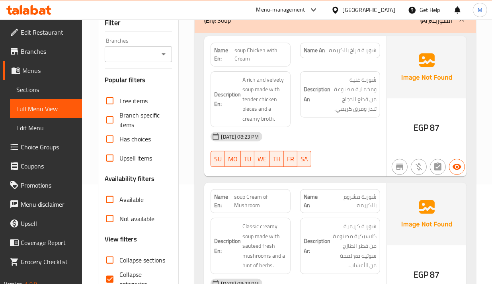
drag, startPoint x: 127, startPoint y: 278, endPoint x: 130, endPoint y: 269, distance: 9.5
click at [127, 278] on span "Collapse categories" at bounding box center [142, 279] width 46 height 19
click at [119, 278] on input "Collapse categories" at bounding box center [109, 279] width 19 height 19
checkbox input "false"
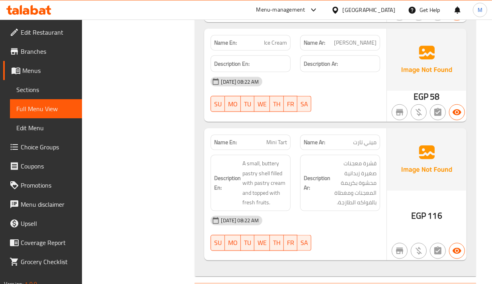
scroll to position [4556, 0]
